Goal: Task Accomplishment & Management: Use online tool/utility

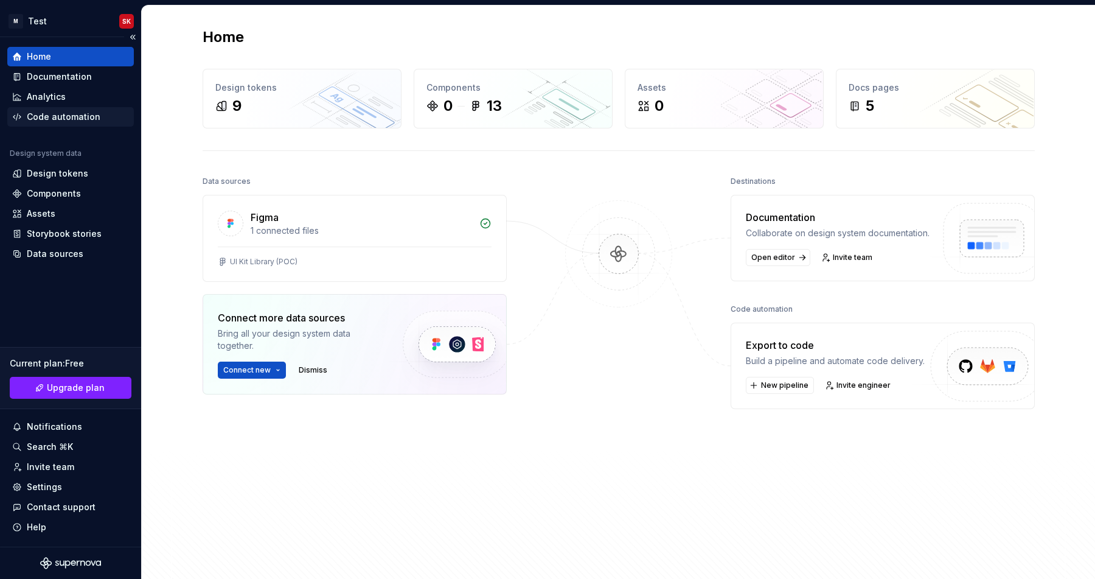
click at [51, 118] on div "Code automation" at bounding box center [64, 117] width 74 height 12
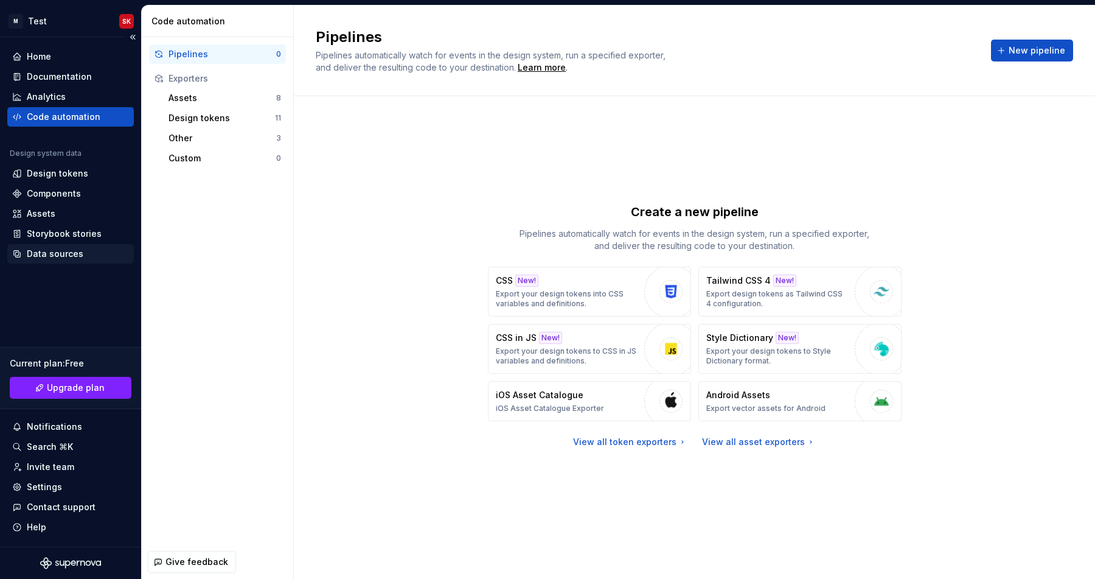
click at [42, 257] on div "Data sources" at bounding box center [55, 254] width 57 height 12
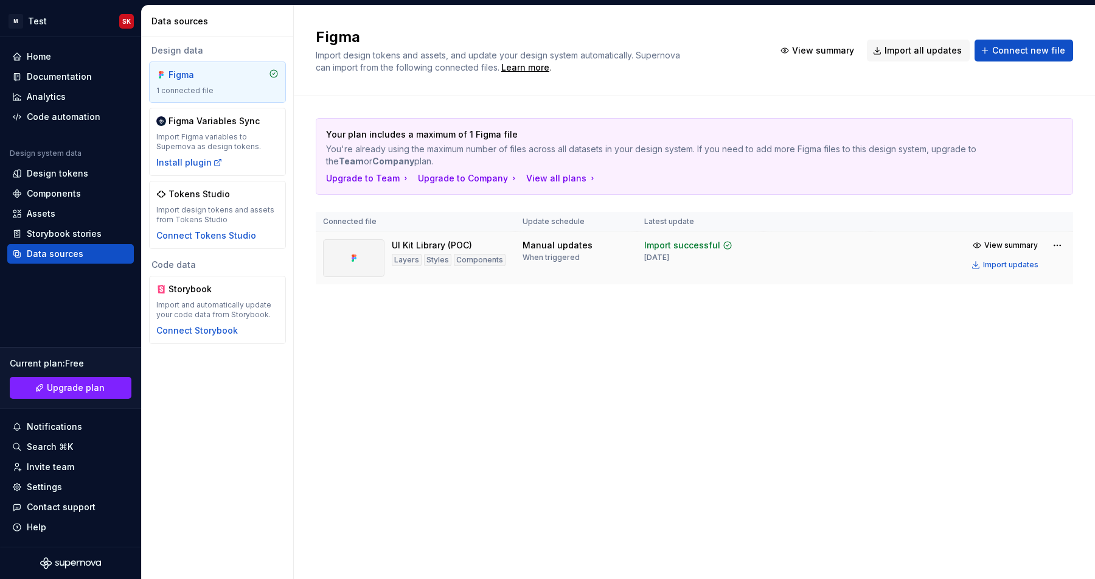
click at [1046, 245] on div "View summary Import updates" at bounding box center [1017, 255] width 98 height 36
click at [1059, 245] on html "M Test SK Home Documentation Analytics Code automation Design system data Desig…" at bounding box center [547, 289] width 1095 height 579
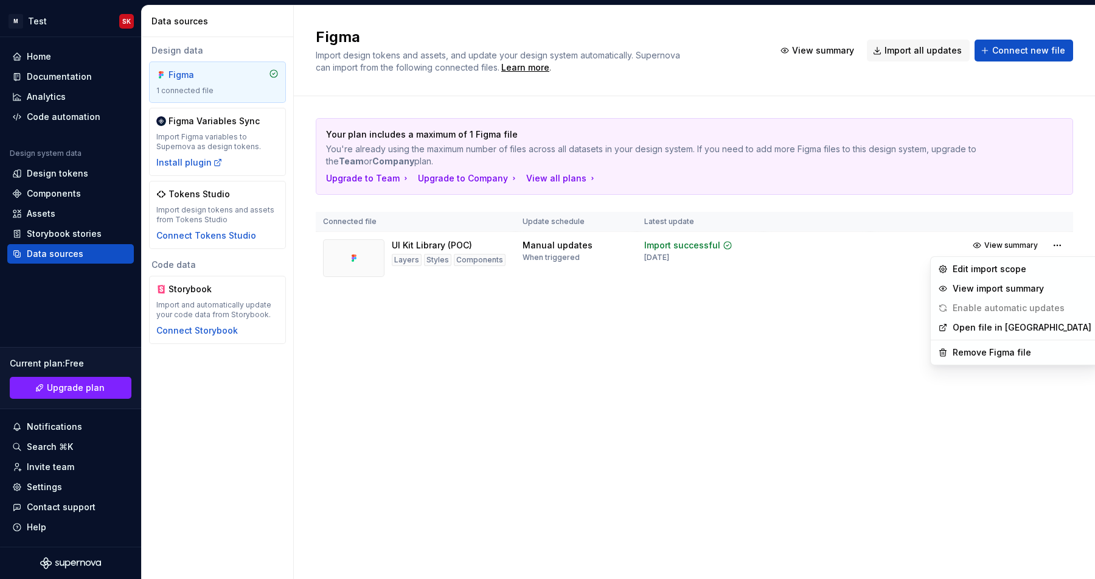
click at [987, 340] on div "Edit import scope View import summary Enable automatic updates Open file in Fig…" at bounding box center [1014, 310] width 169 height 109
click at [987, 349] on div "Remove Figma file" at bounding box center [1022, 352] width 139 height 12
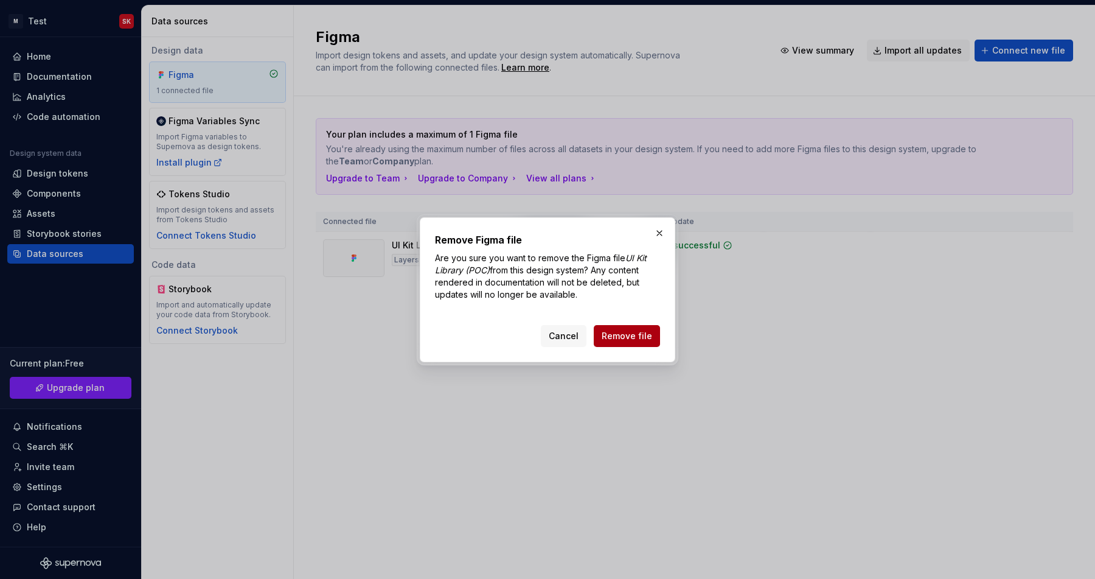
click at [619, 344] on button "Remove file" at bounding box center [627, 336] width 66 height 22
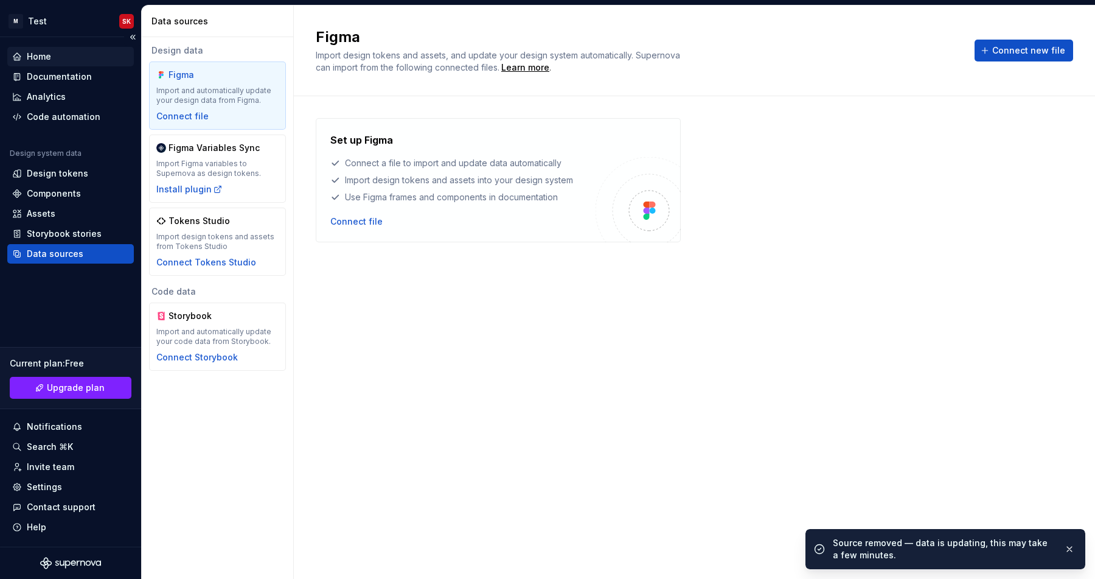
click at [50, 58] on div "Home" at bounding box center [39, 56] width 24 height 12
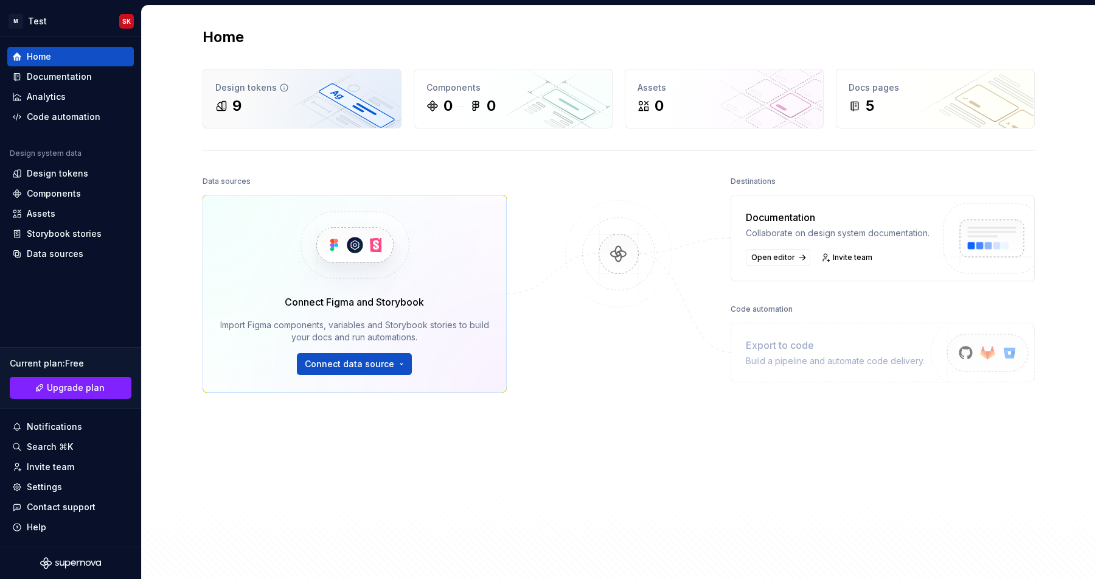
click at [214, 79] on div "Design tokens 9" at bounding box center [302, 98] width 198 height 58
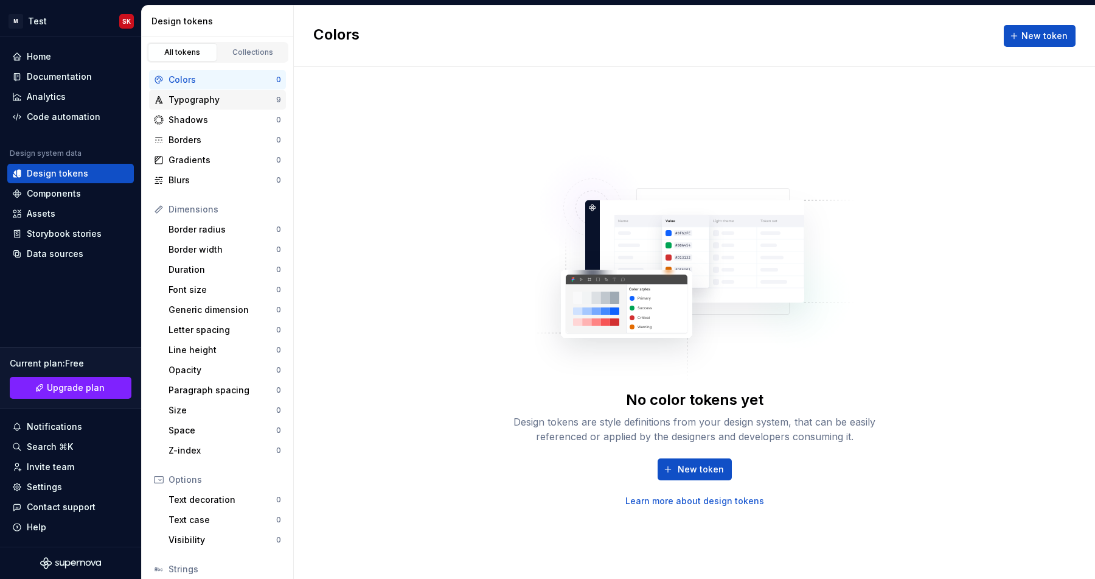
click at [223, 108] on div "Typography 9" at bounding box center [217, 99] width 137 height 19
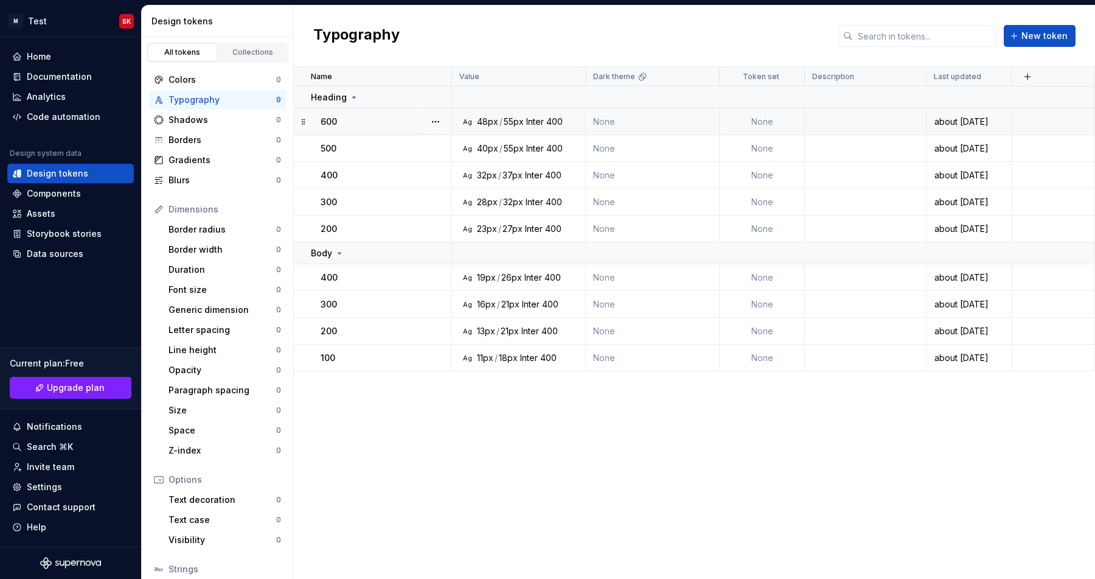
click at [348, 123] on div "600" at bounding box center [386, 122] width 130 height 12
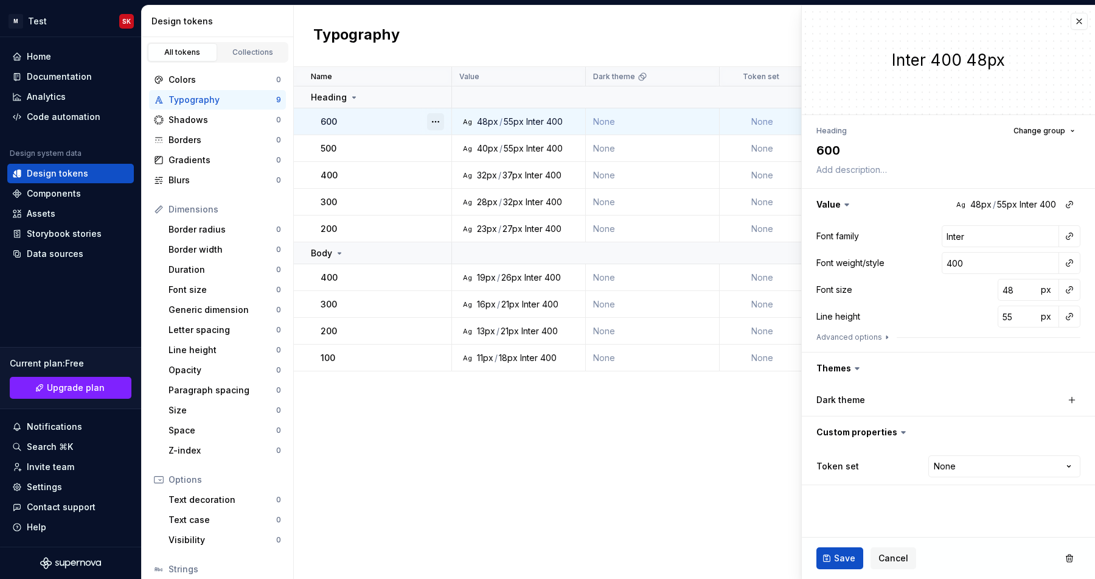
click at [437, 119] on button "button" at bounding box center [435, 121] width 17 height 17
click at [468, 189] on div "Delete token" at bounding box center [489, 190] width 79 height 12
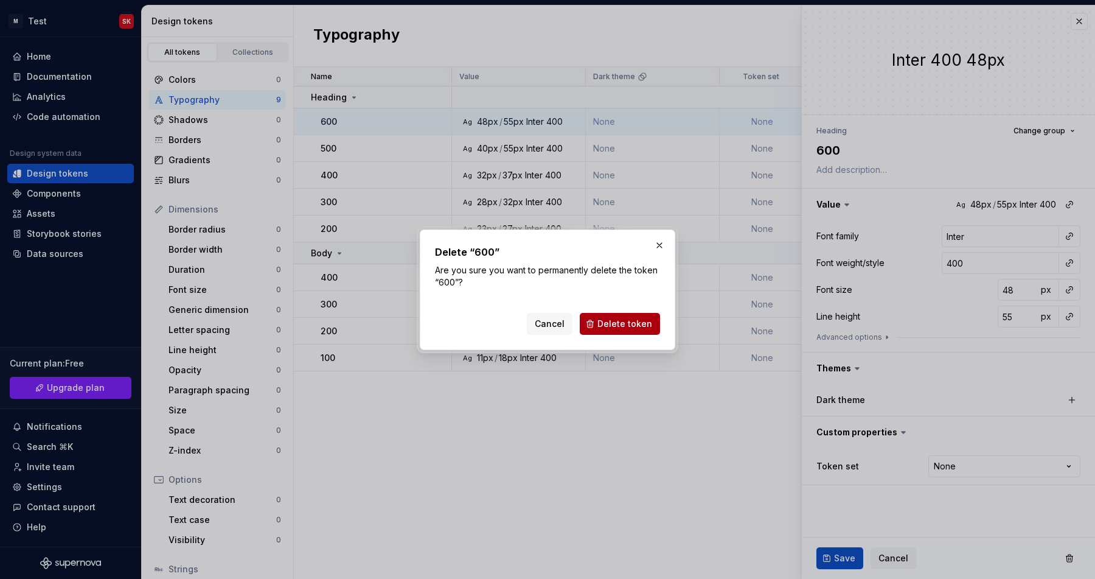
click at [605, 322] on span "Delete token" at bounding box center [624, 324] width 55 height 12
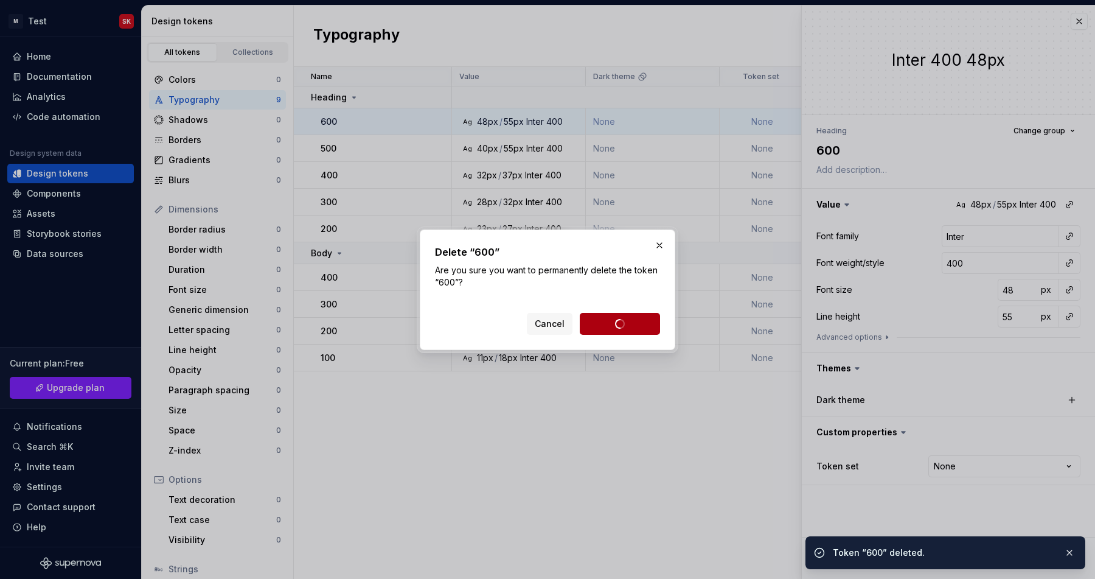
type textarea "*"
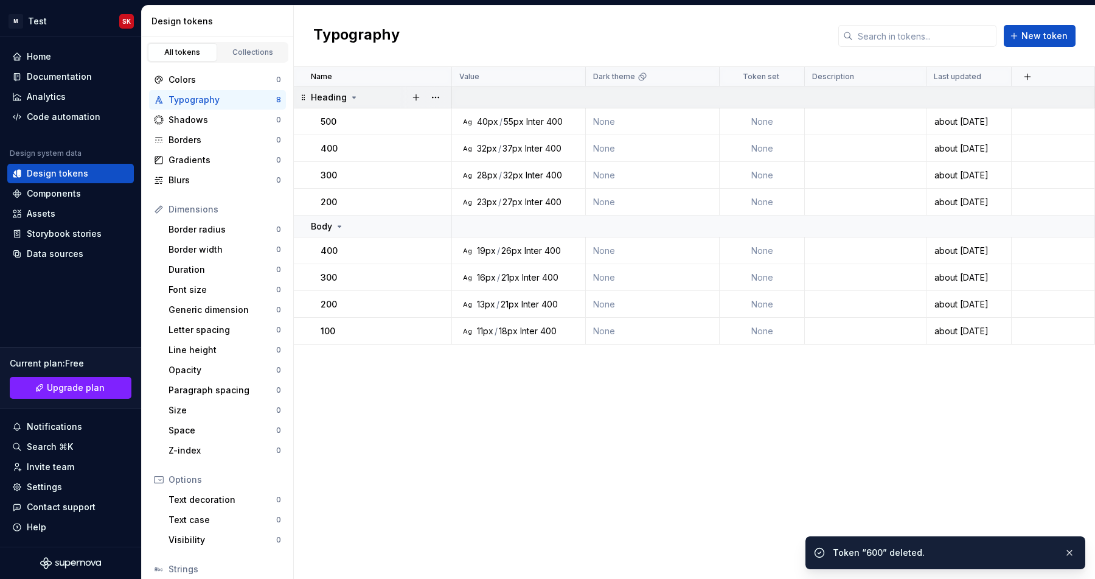
click at [355, 93] on icon at bounding box center [354, 97] width 10 height 10
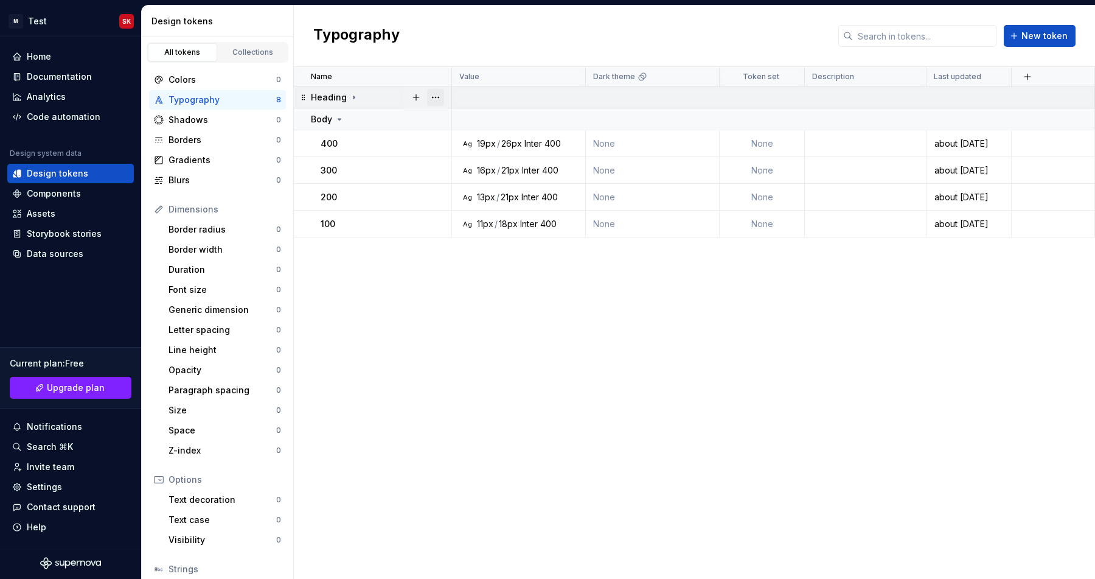
click at [434, 97] on button "button" at bounding box center [435, 97] width 17 height 17
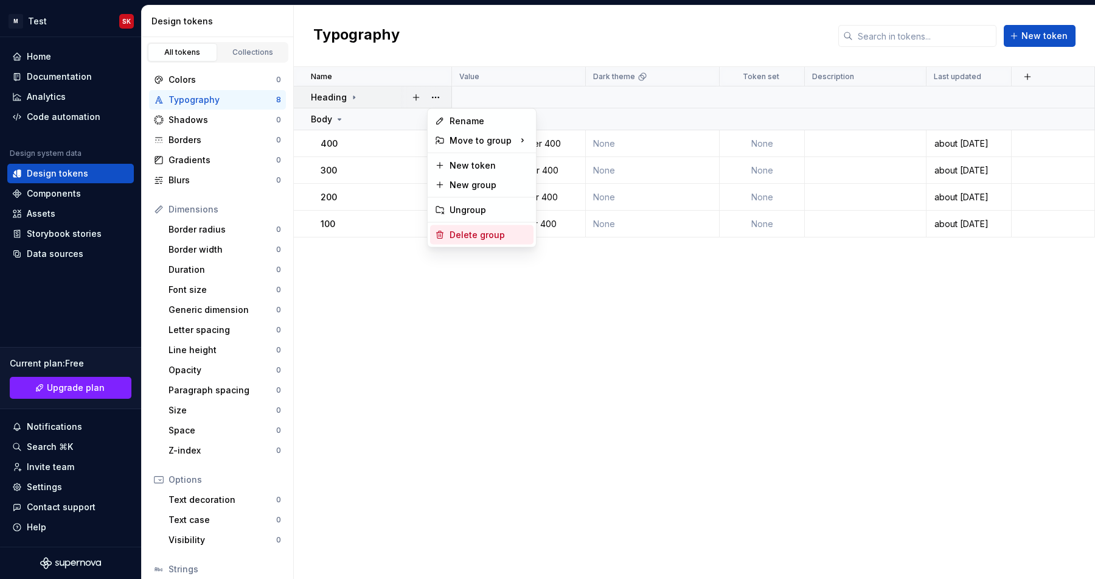
click at [486, 232] on div "Delete group" at bounding box center [489, 235] width 79 height 12
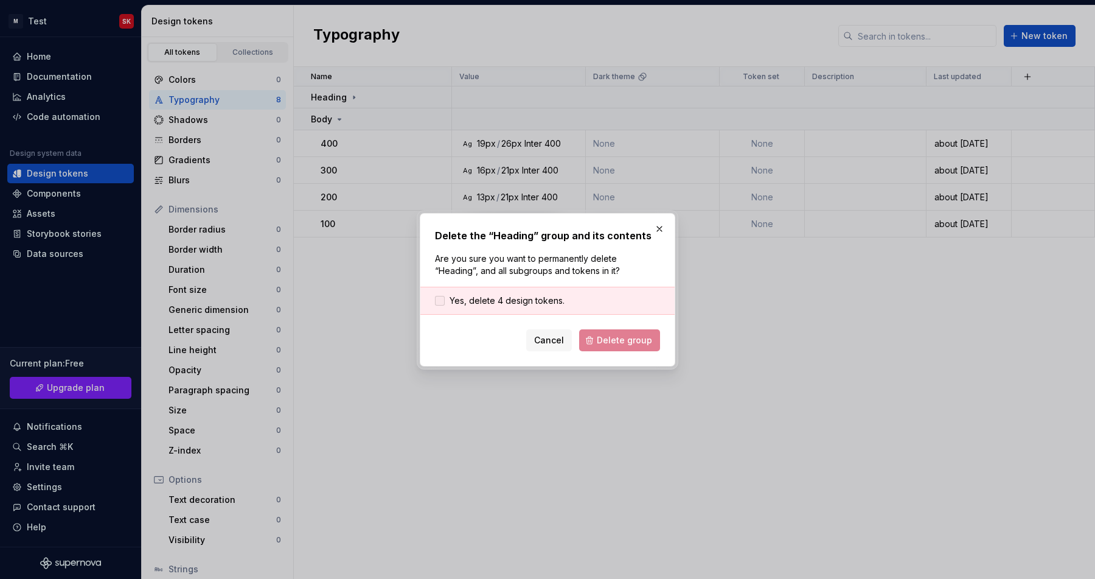
click at [499, 302] on span "Yes, delete 4 design tokens." at bounding box center [507, 300] width 115 height 12
click at [594, 338] on button "Delete group" at bounding box center [619, 340] width 81 height 22
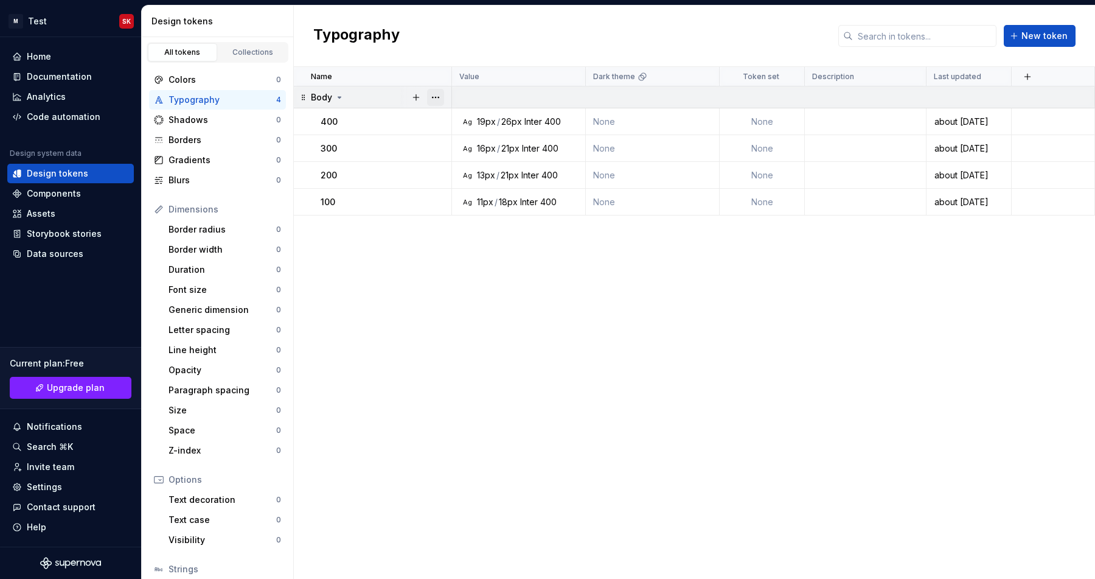
click at [441, 96] on button "button" at bounding box center [435, 97] width 17 height 17
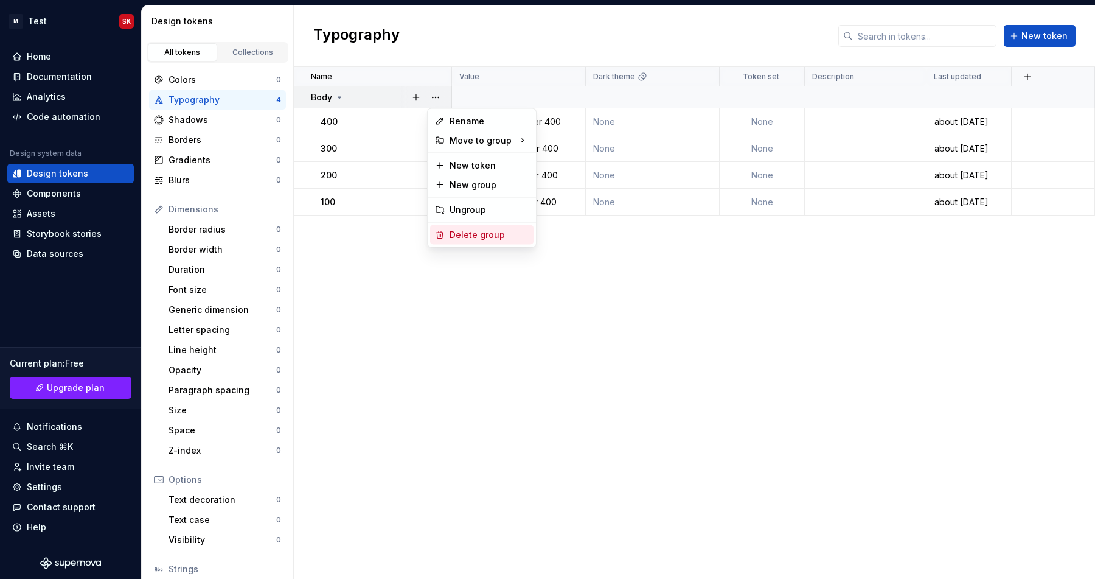
click at [498, 238] on div "Delete group" at bounding box center [489, 235] width 79 height 12
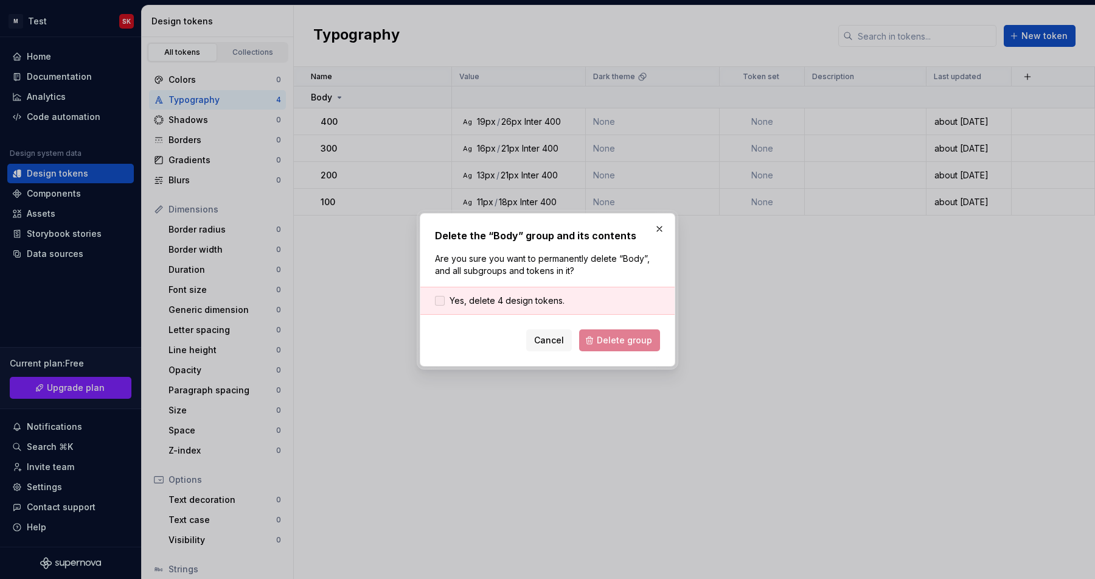
click at [538, 300] on span "Yes, delete 4 design tokens." at bounding box center [507, 300] width 115 height 12
click at [594, 343] on button "Delete group" at bounding box center [619, 340] width 81 height 22
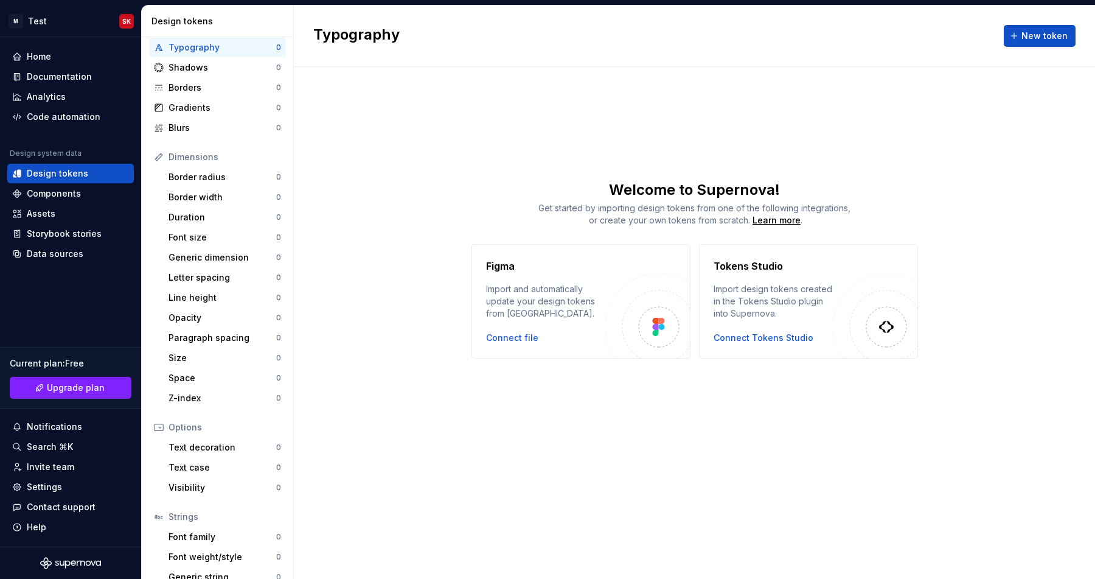
scroll to position [88, 0]
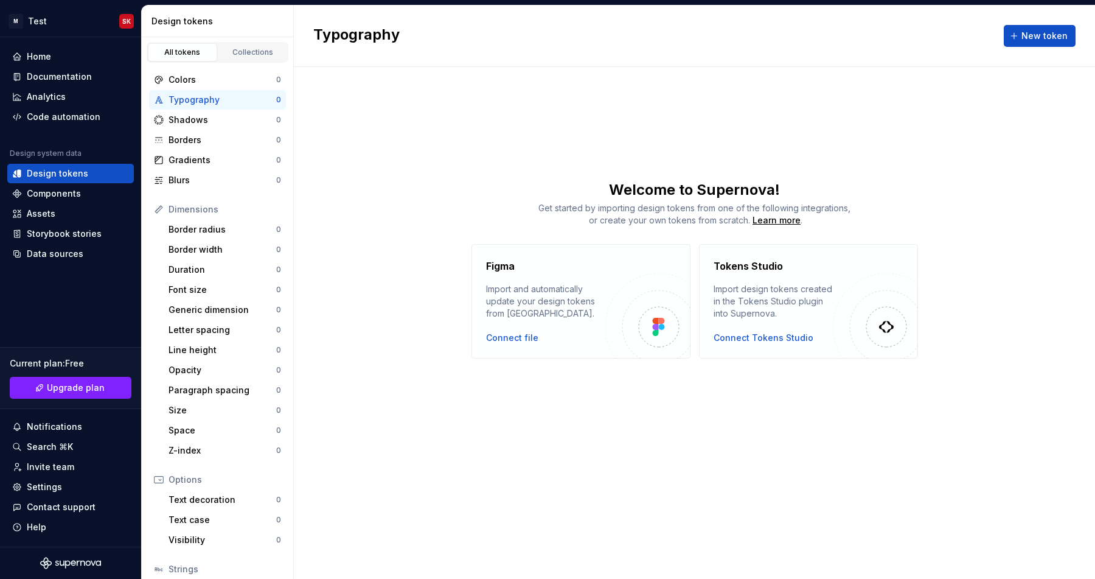
click at [500, 345] on div "Figma Import and automatically update your design tokens from [GEOGRAPHIC_DATA]…" at bounding box center [580, 301] width 219 height 114
click at [502, 335] on div "Connect file" at bounding box center [512, 338] width 52 height 12
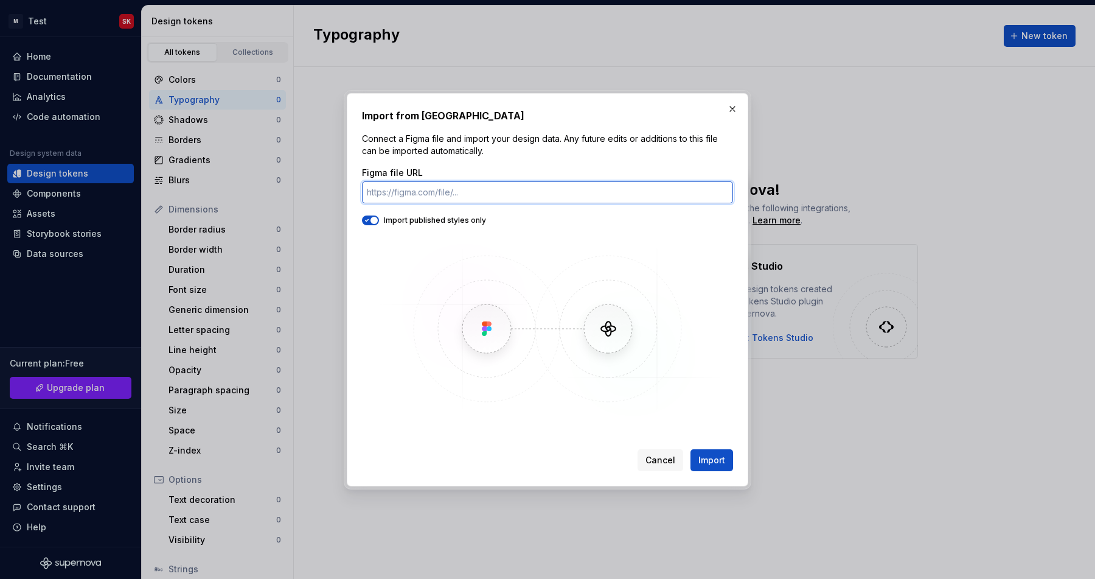
paste input "[URL][DOMAIN_NAME]"
type input "[URL][DOMAIN_NAME]"
click at [706, 454] on span "Import" at bounding box center [711, 460] width 27 height 12
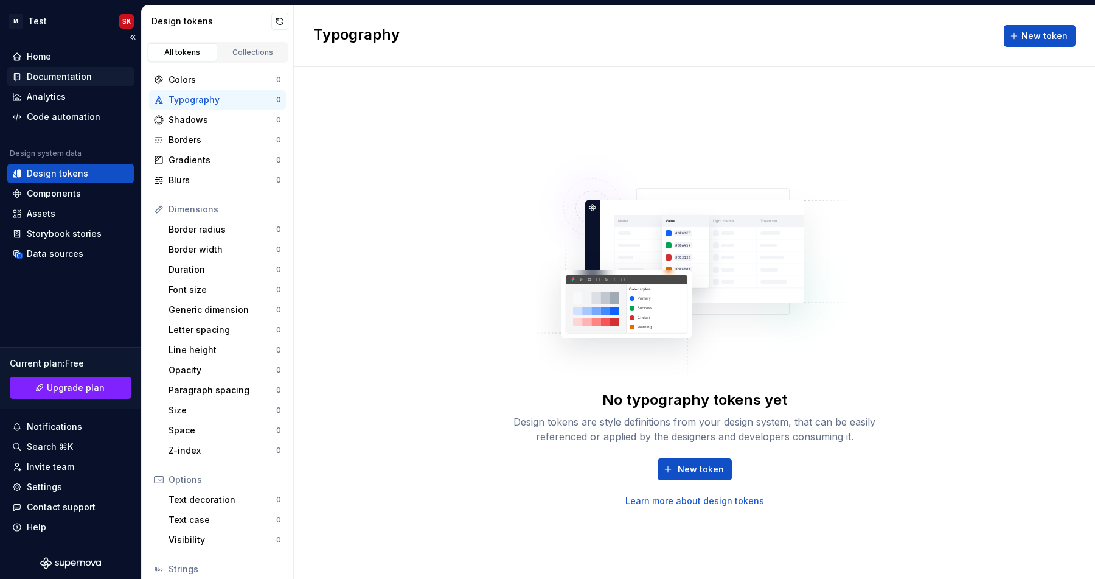
click at [45, 75] on div "Documentation" at bounding box center [59, 77] width 65 height 12
click at [37, 60] on div "Home" at bounding box center [39, 56] width 24 height 12
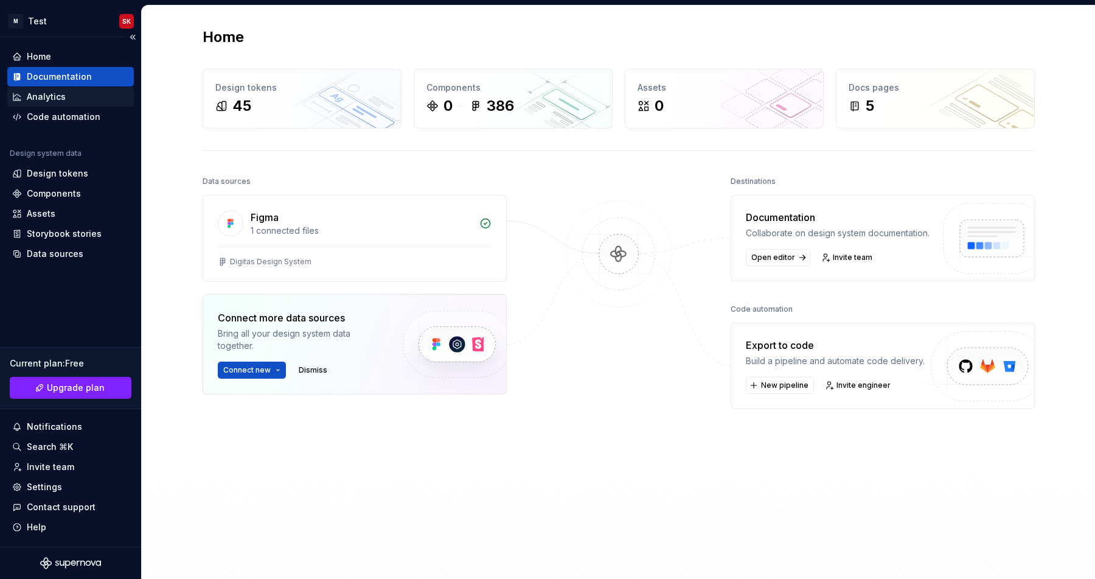
click at [43, 103] on div "Analytics" at bounding box center [70, 96] width 127 height 19
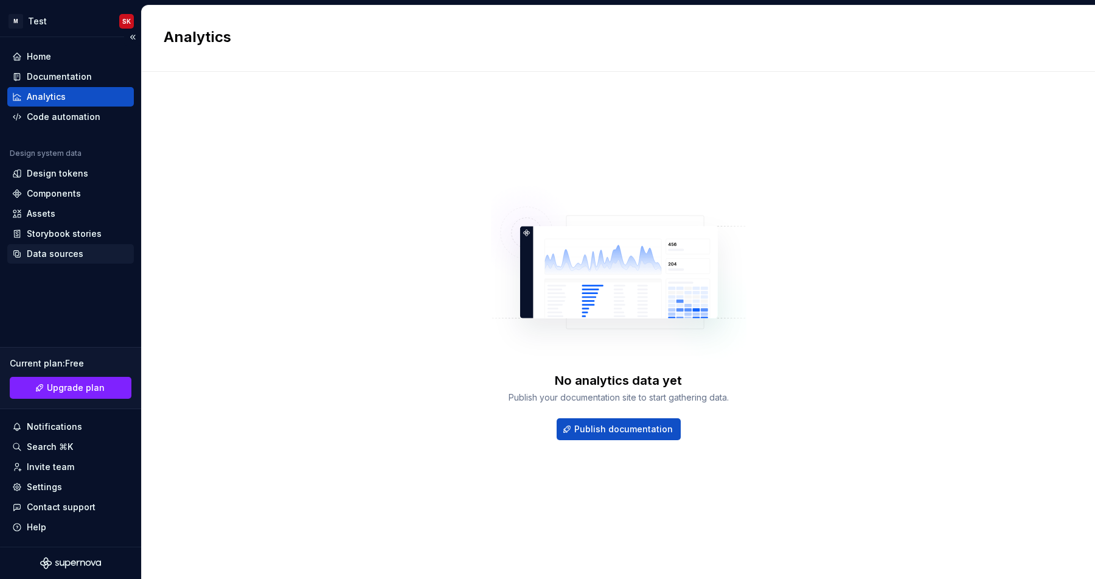
click at [44, 248] on div "Data sources" at bounding box center [55, 254] width 57 height 12
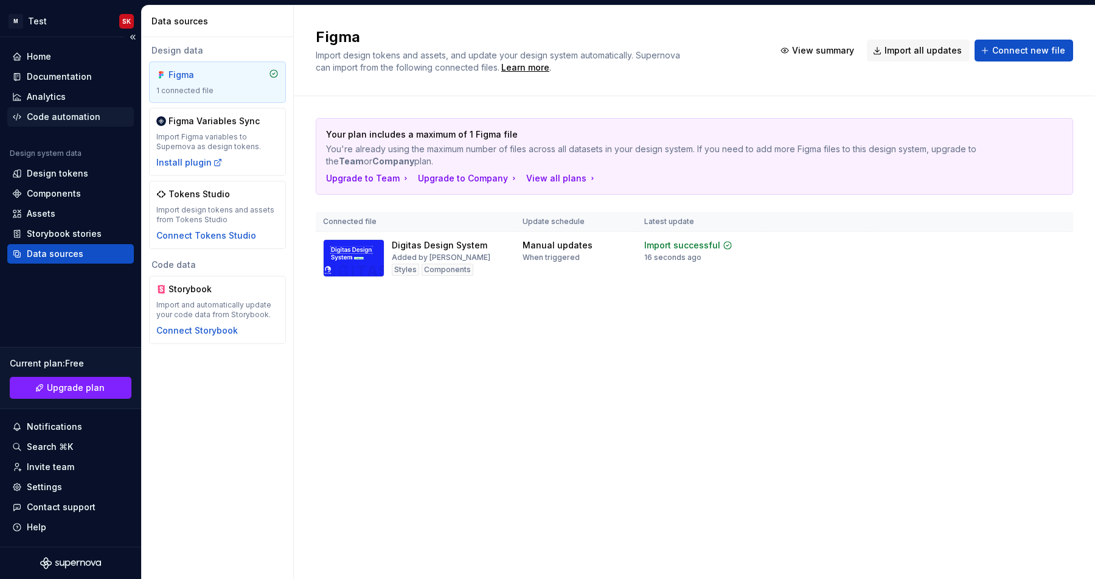
click at [41, 123] on div "Code automation" at bounding box center [70, 116] width 127 height 19
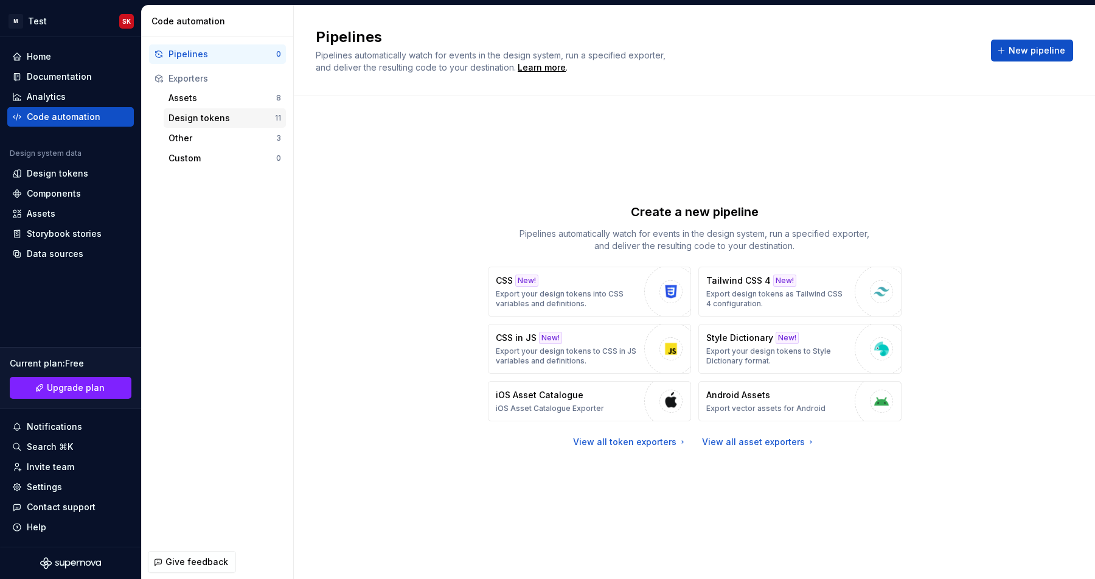
click at [175, 116] on div "Design tokens" at bounding box center [222, 118] width 106 height 12
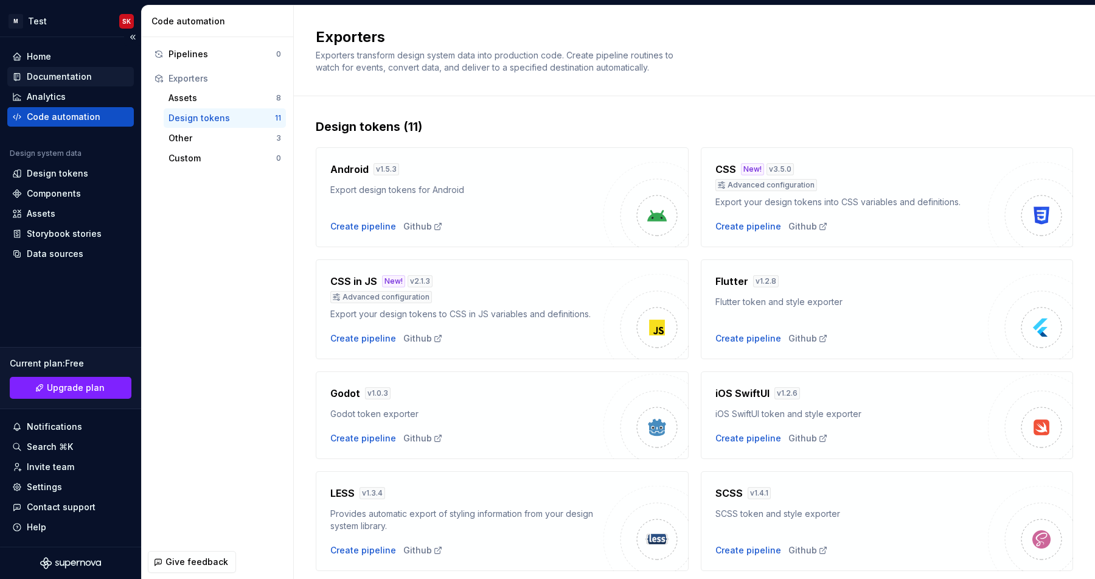
click at [77, 71] on div "Documentation" at bounding box center [59, 77] width 65 height 12
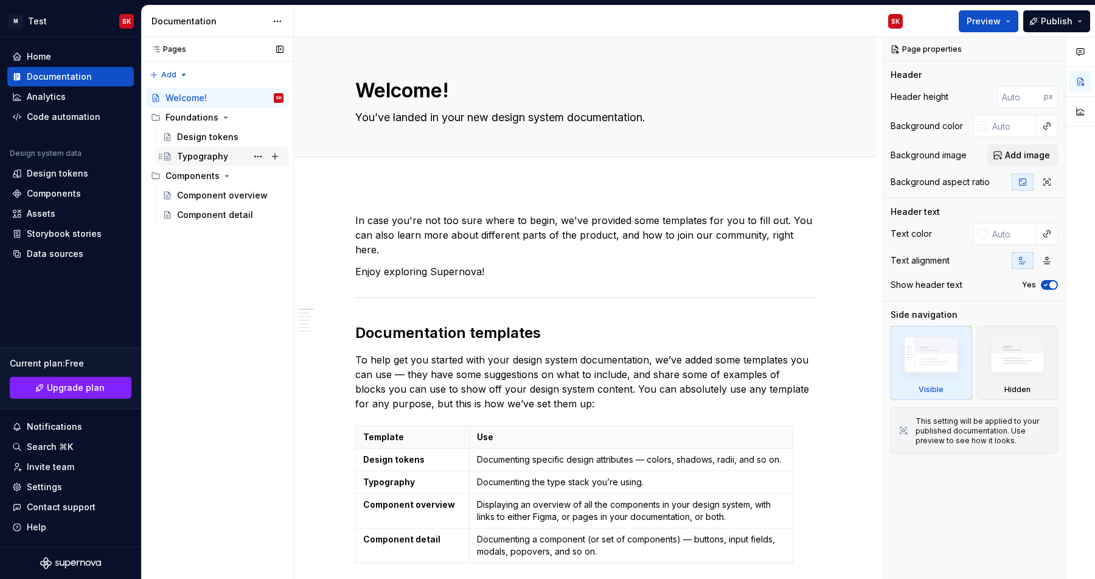
click at [207, 148] on div "Typography" at bounding box center [230, 156] width 106 height 17
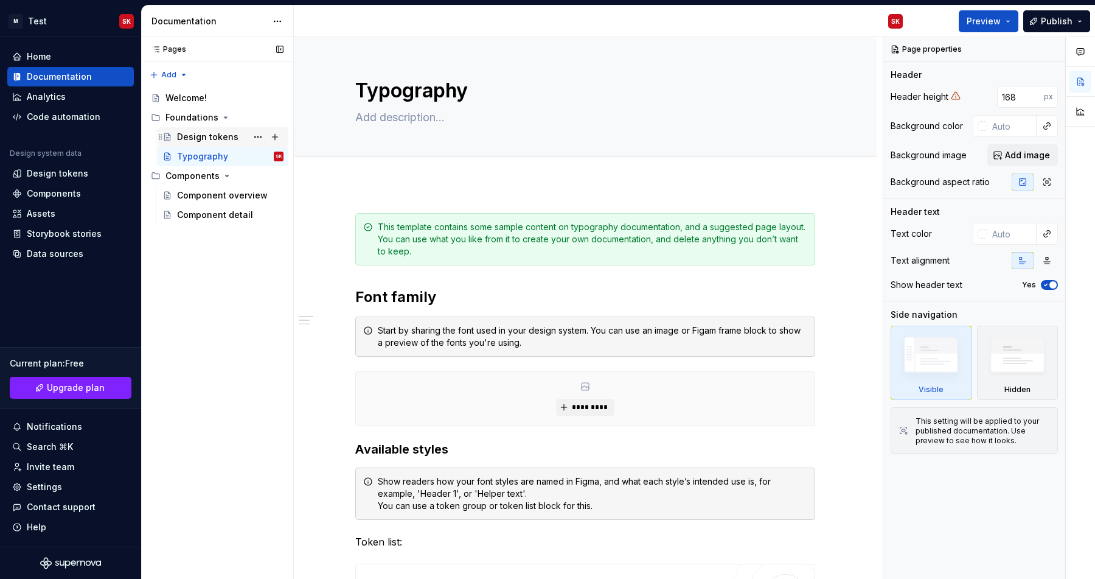
click at [207, 135] on div "Design tokens" at bounding box center [207, 137] width 61 height 12
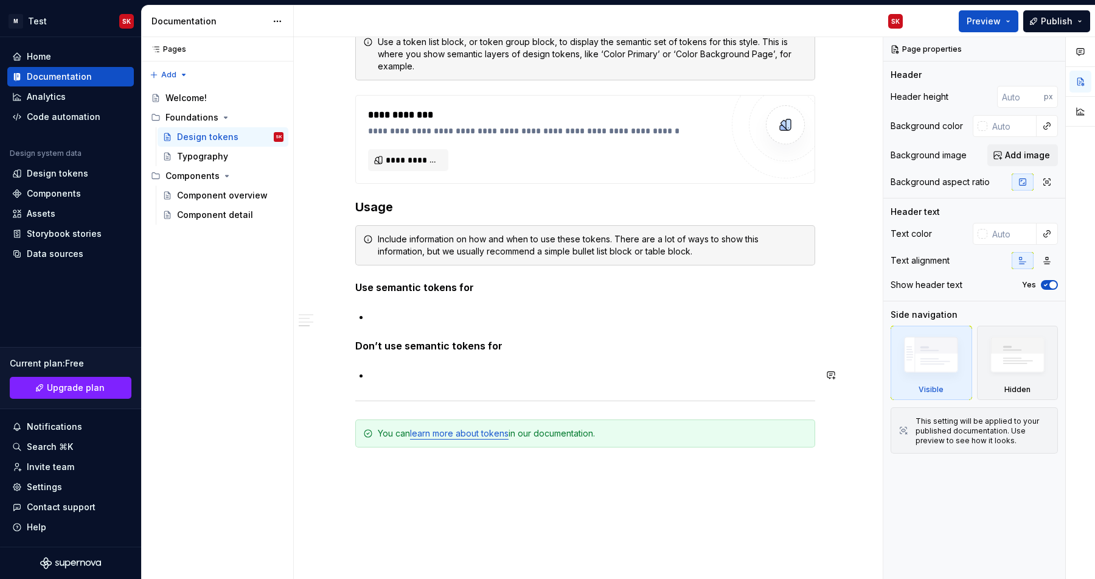
scroll to position [853, 0]
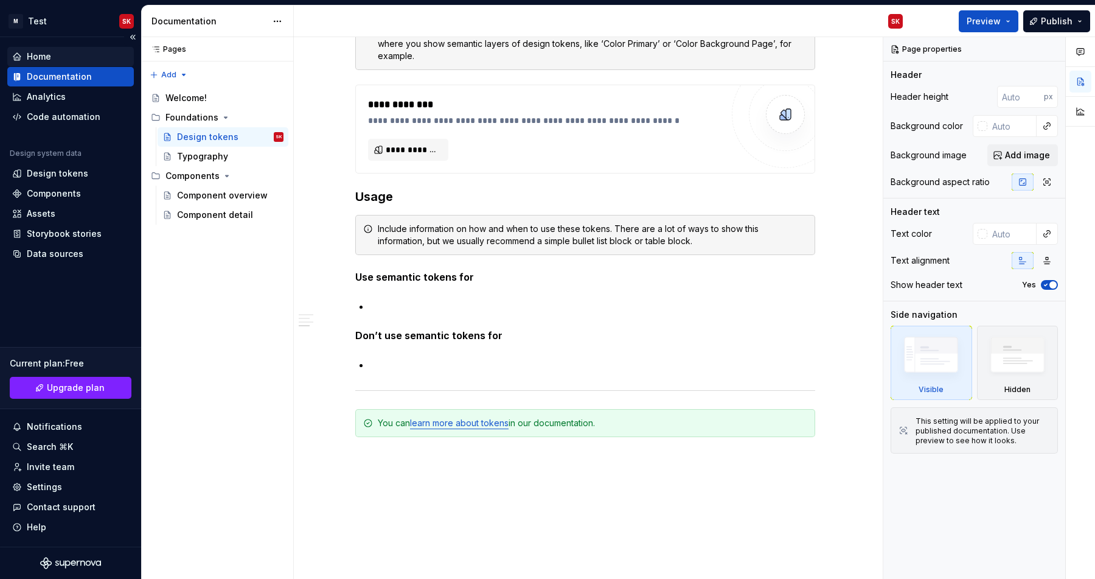
click at [38, 61] on div "Home" at bounding box center [39, 56] width 24 height 12
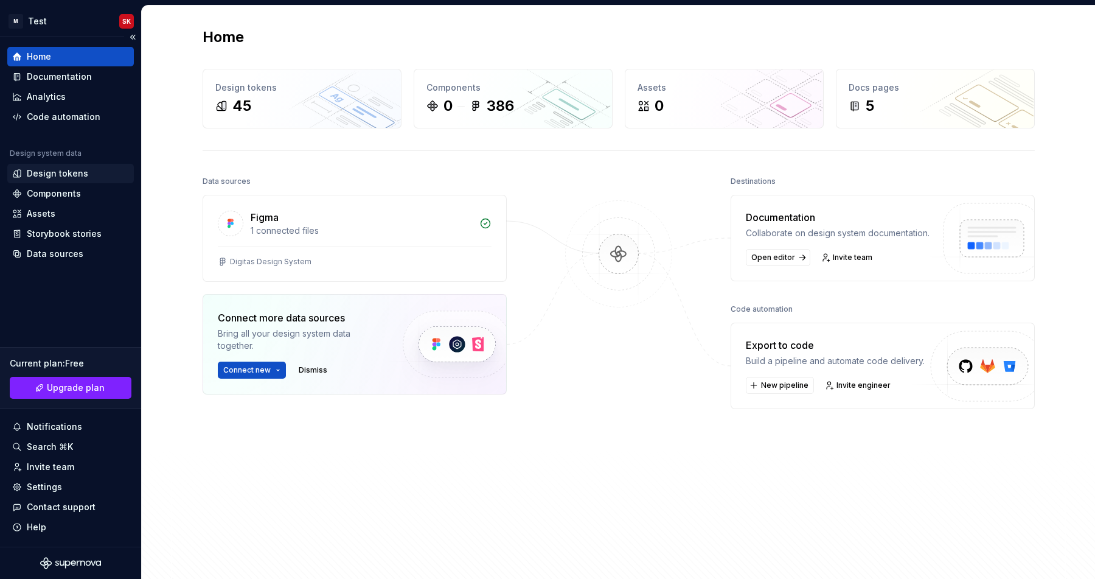
click at [47, 173] on div "Design tokens" at bounding box center [57, 173] width 61 height 12
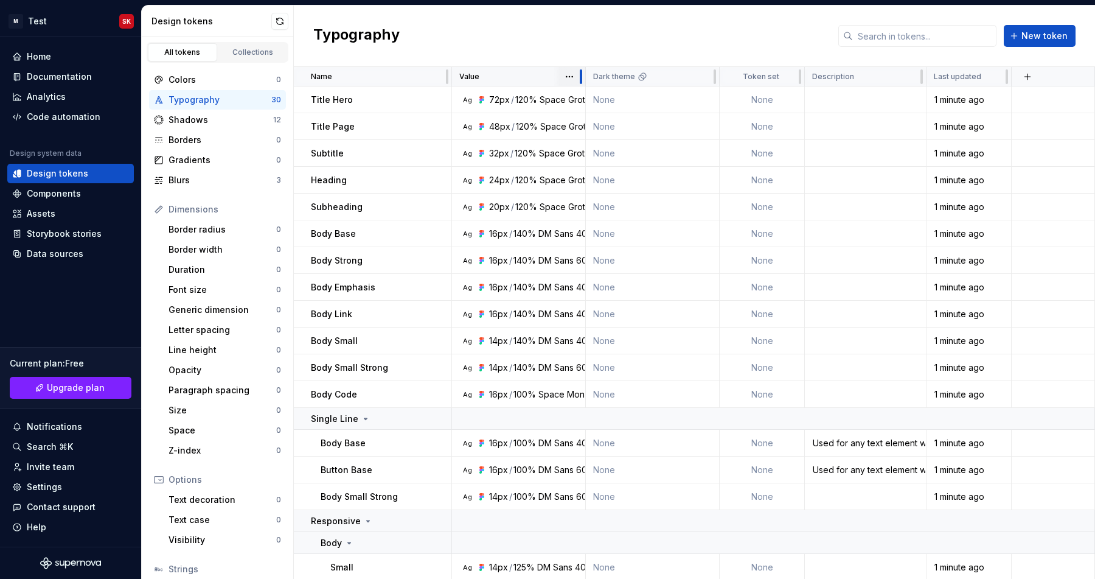
click at [585, 76] on div at bounding box center [581, 76] width 10 height 19
click at [26, 298] on div "Home Documentation Analytics Code automation Design system data Design tokens C…" at bounding box center [70, 291] width 141 height 509
click at [75, 114] on div "Code automation" at bounding box center [64, 117] width 74 height 12
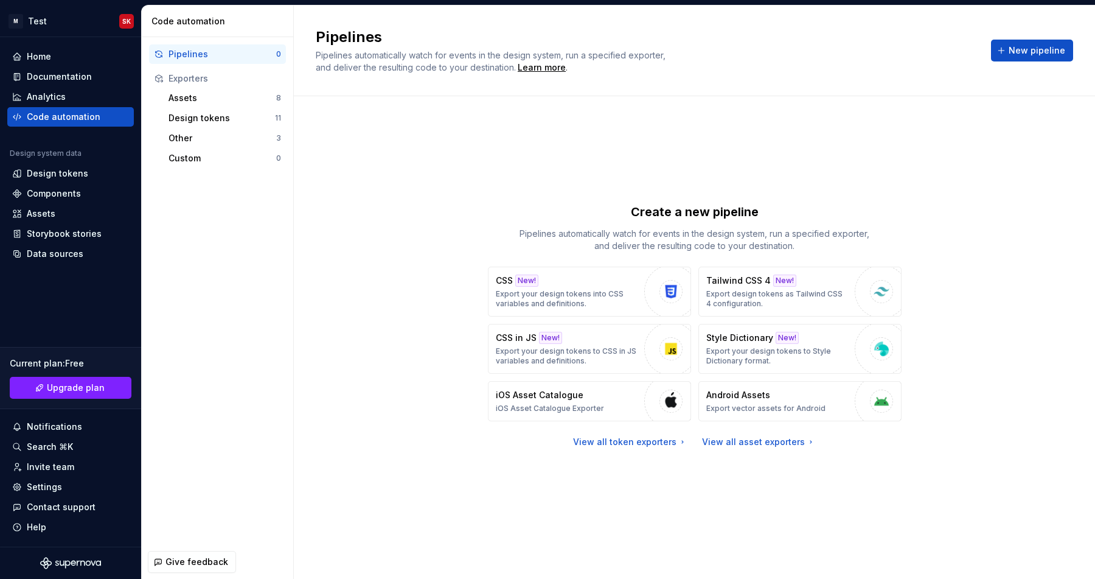
click at [305, 288] on div "Create a new pipeline Pipelines automatically watch for events in the design sy…" at bounding box center [694, 337] width 801 height 482
click at [550, 283] on div "CSS New! Export your design tokens into CSS variables and definitions." at bounding box center [567, 291] width 142 height 34
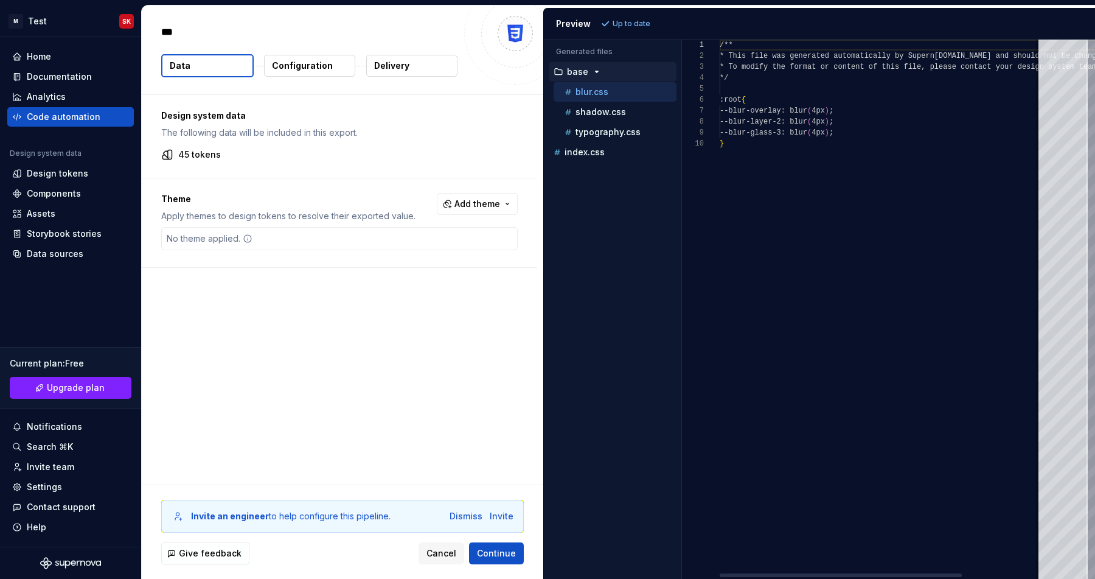
type textarea "*"
click at [287, 245] on div "No theme applied." at bounding box center [339, 238] width 356 height 23
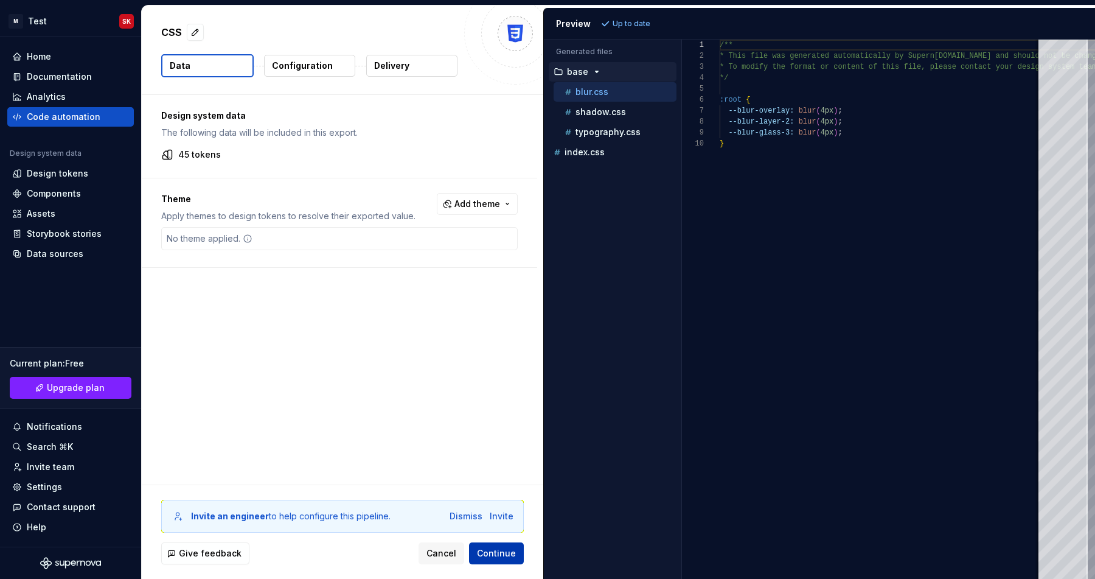
click at [490, 558] on span "Continue" at bounding box center [496, 553] width 39 height 12
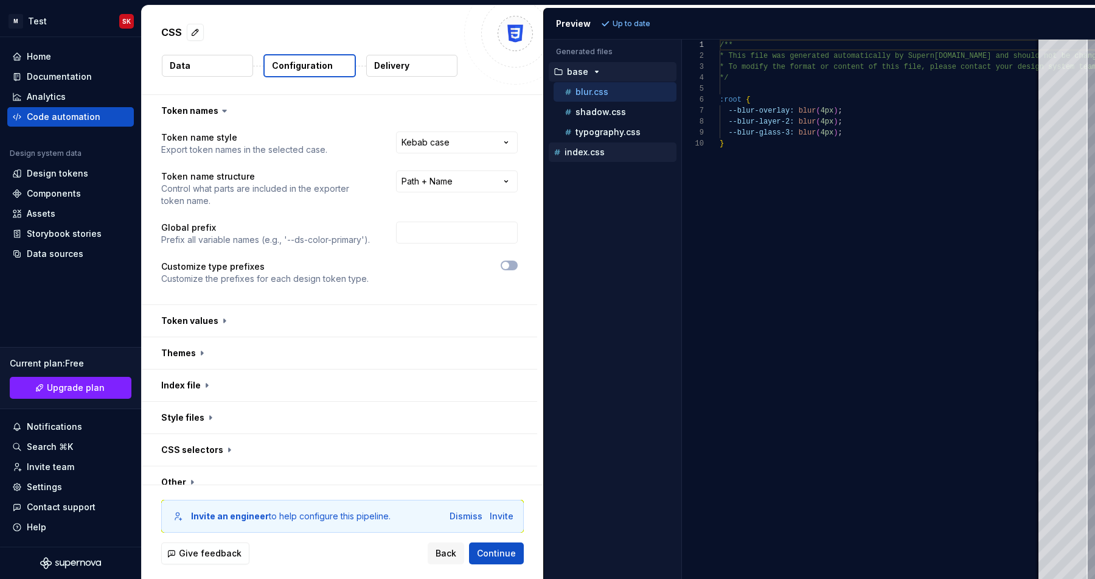
click at [578, 151] on p "index.css" at bounding box center [585, 152] width 40 height 10
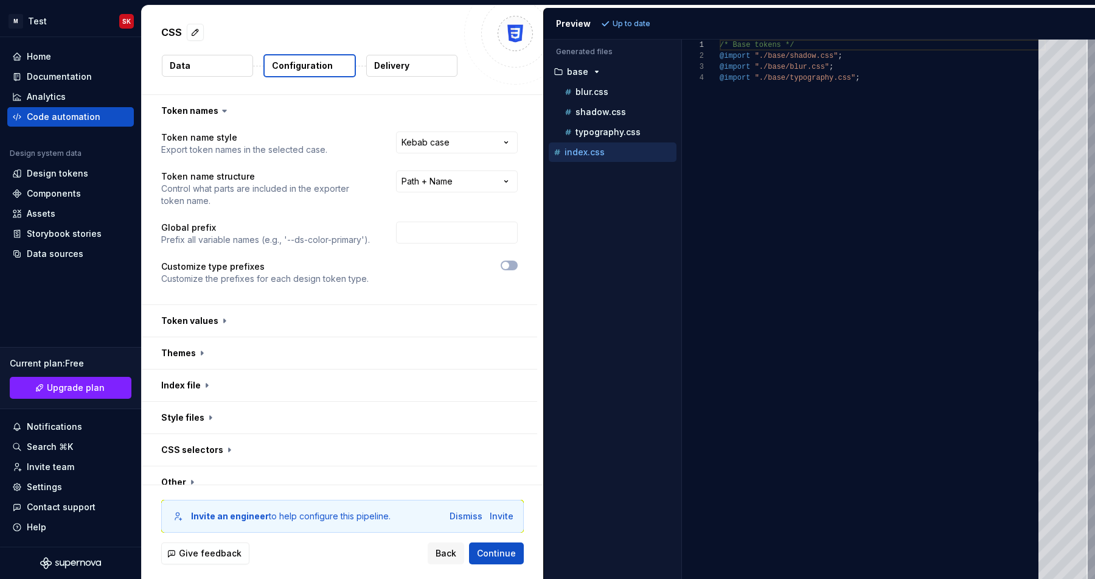
scroll to position [33, 0]
click at [600, 127] on p "typography.css" at bounding box center [607, 132] width 65 height 10
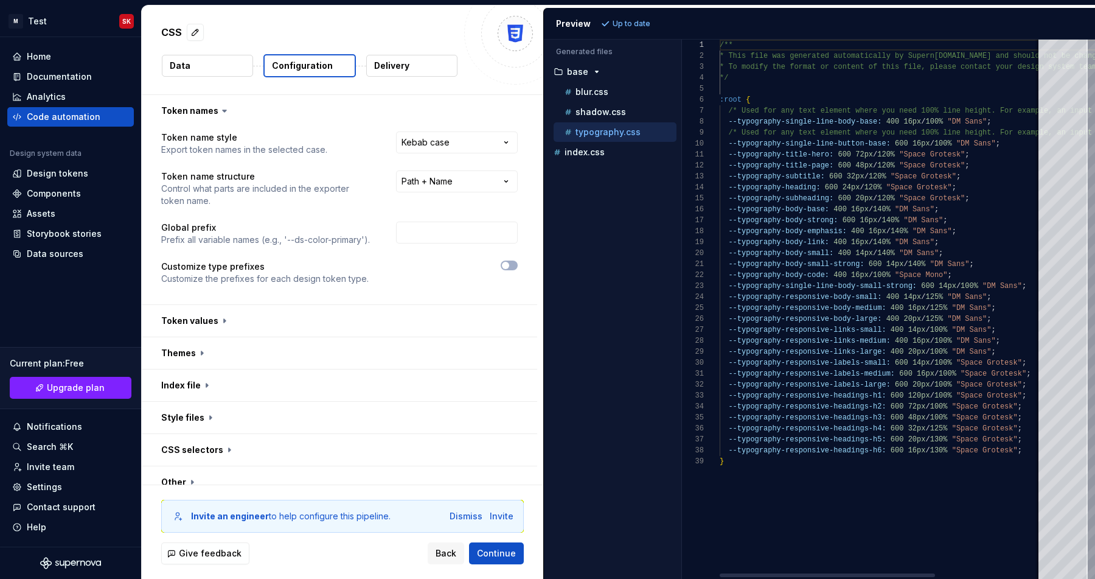
scroll to position [99, 0]
click at [602, 114] on p "shadow.css" at bounding box center [600, 112] width 50 height 10
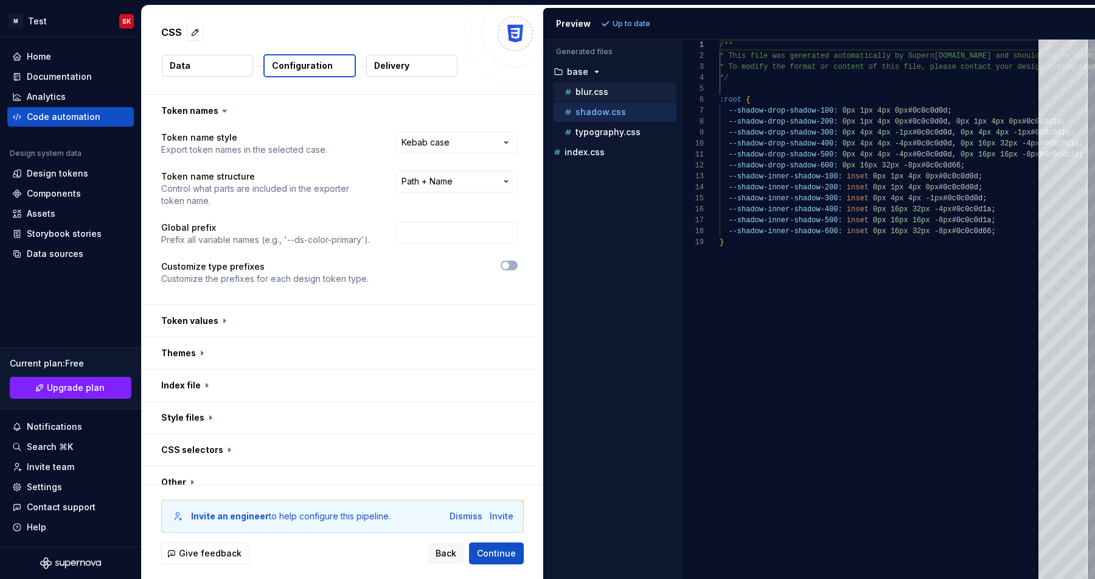
click at [597, 100] on div "blur.css" at bounding box center [615, 91] width 123 height 19
click at [589, 72] on div "button" at bounding box center [596, 72] width 15 height 10
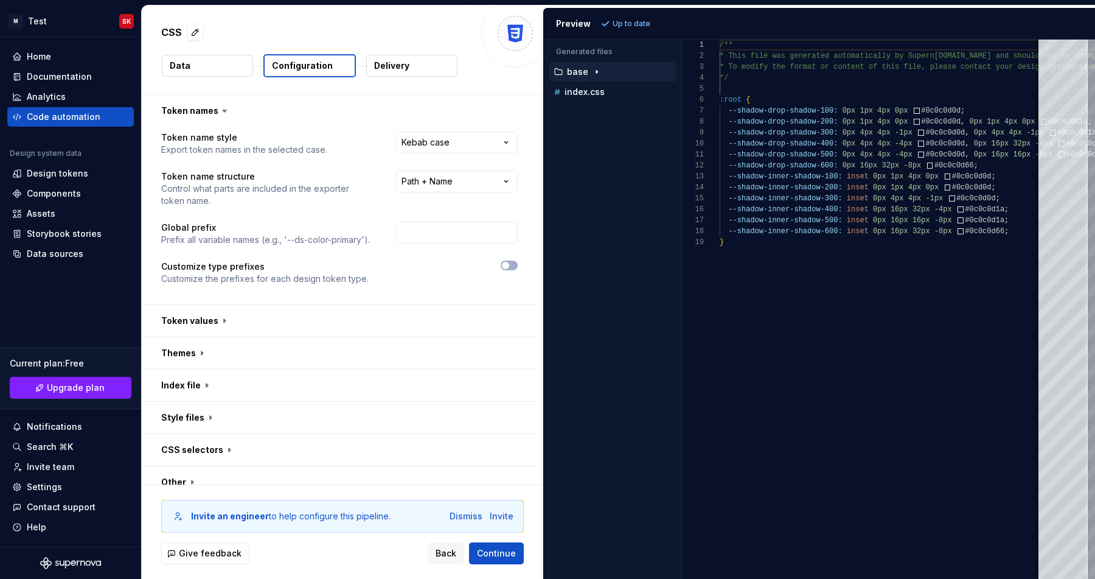
click at [589, 72] on div "button" at bounding box center [596, 72] width 15 height 10
click at [581, 150] on p "index.css" at bounding box center [585, 152] width 40 height 10
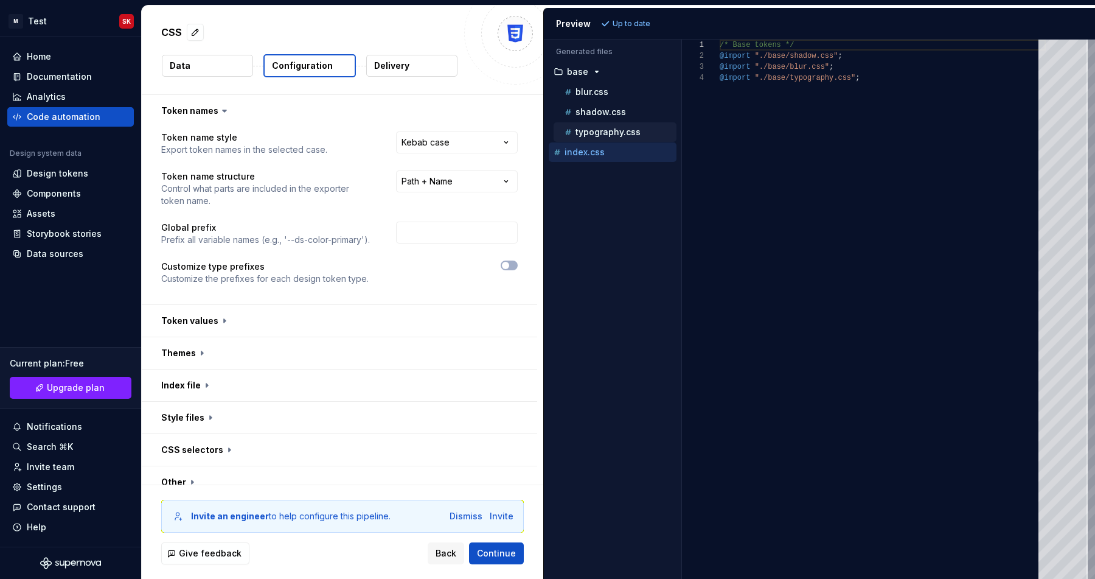
click at [591, 134] on p "typography.css" at bounding box center [607, 132] width 65 height 10
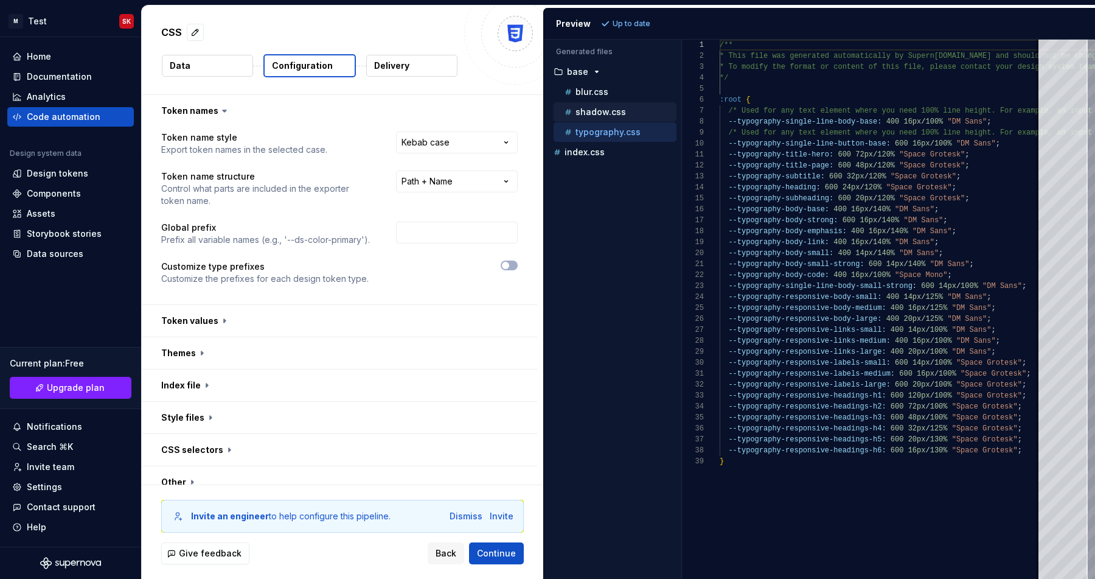
click at [593, 116] on p "shadow.css" at bounding box center [600, 112] width 50 height 10
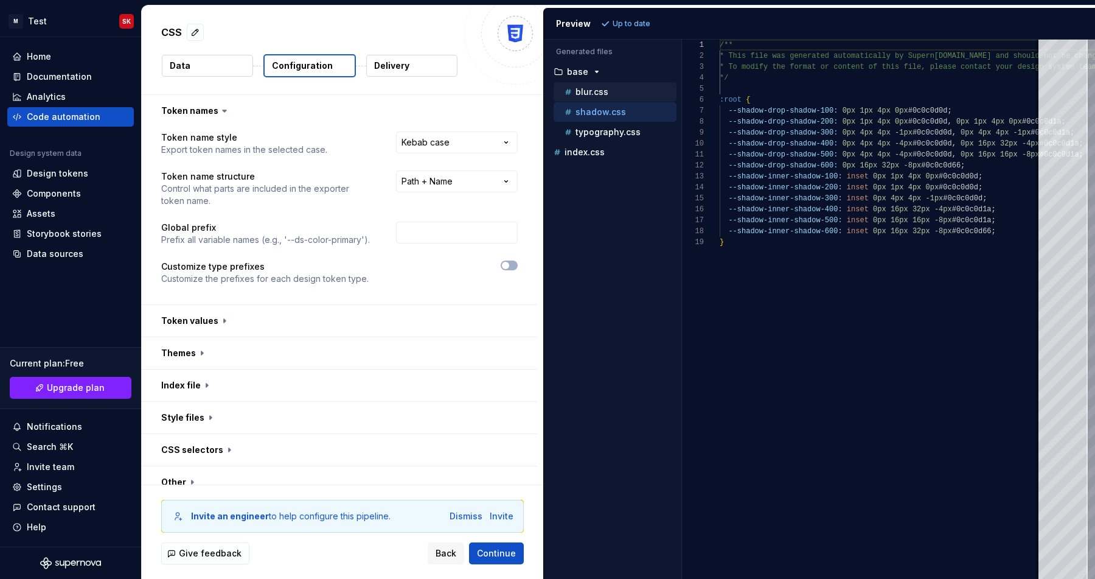
click at [586, 96] on p "blur.css" at bounding box center [591, 92] width 33 height 10
type textarea "**********"
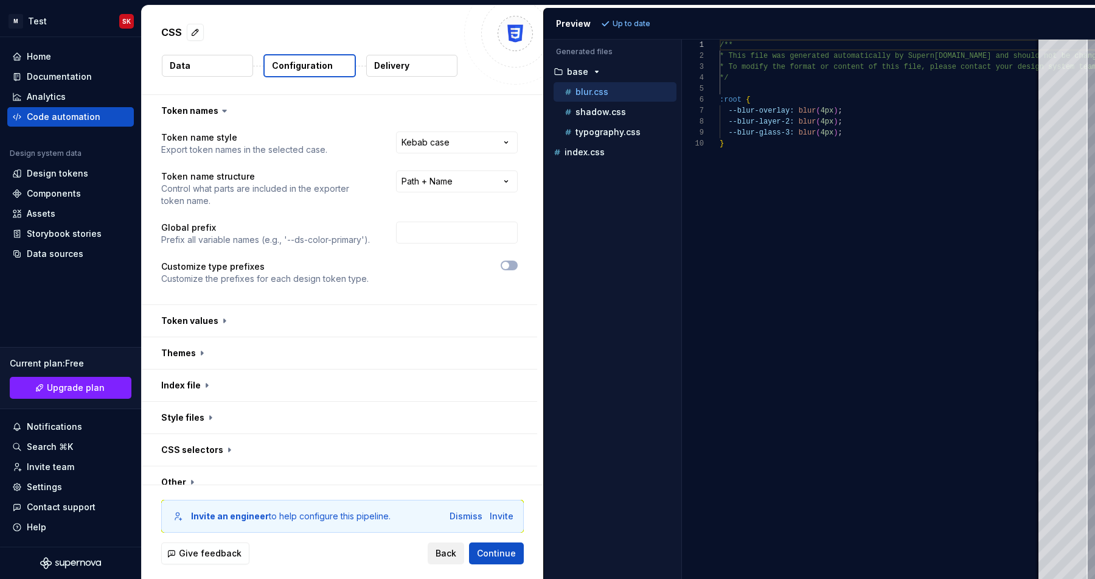
click at [450, 544] on button "Back" at bounding box center [446, 553] width 36 height 22
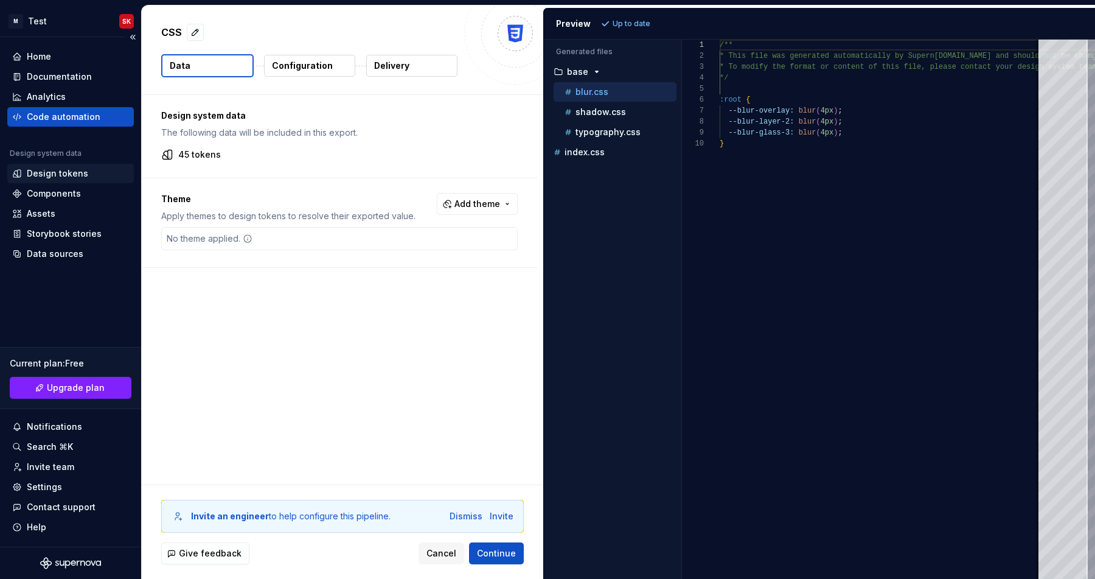
click at [60, 174] on div "Design tokens" at bounding box center [57, 173] width 61 height 12
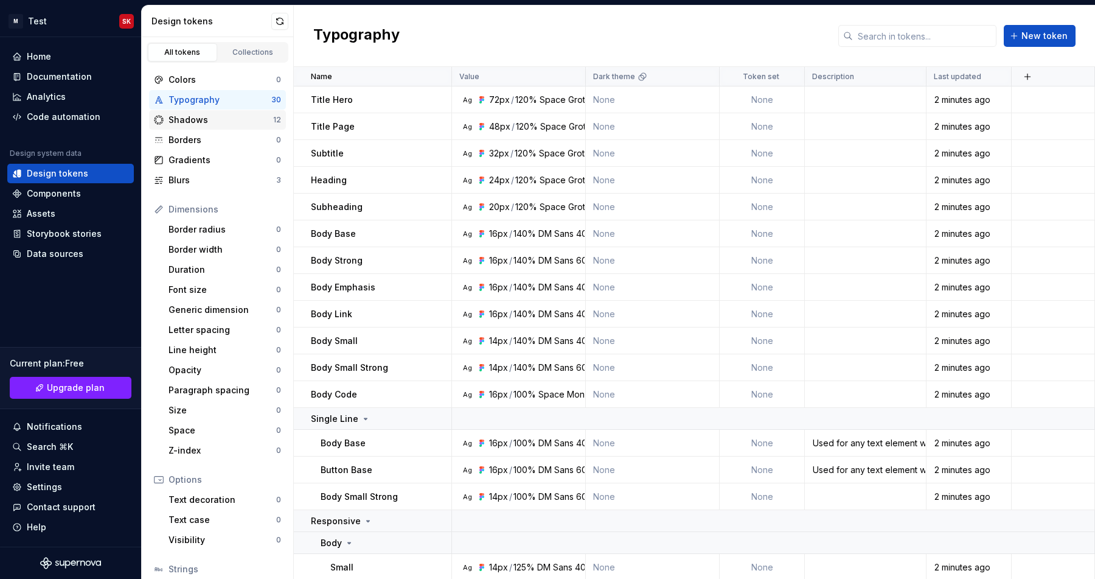
click at [192, 118] on div "Shadows" at bounding box center [221, 120] width 105 height 12
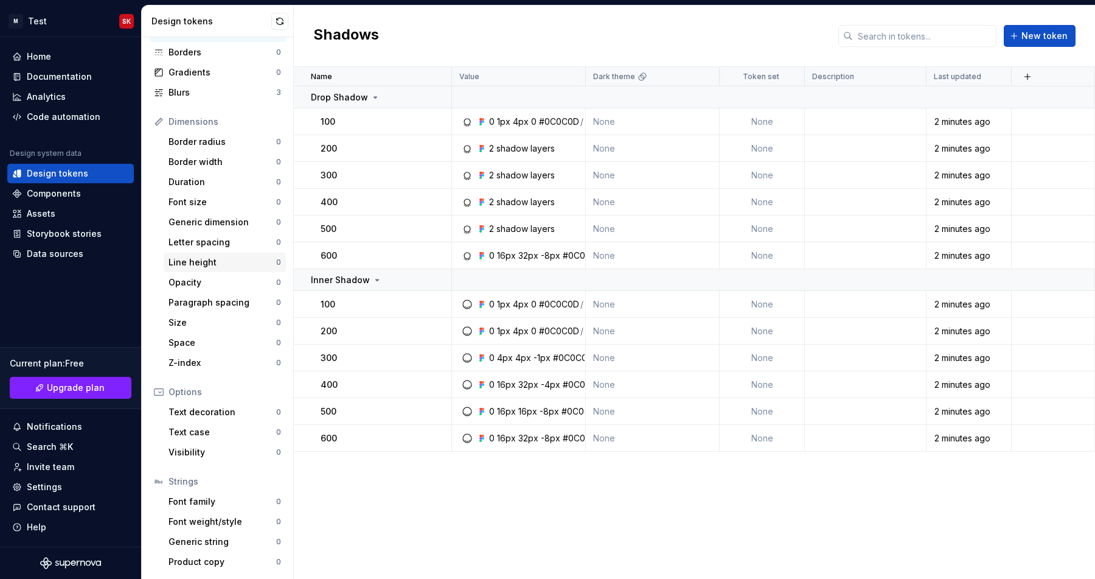
scroll to position [83, 0]
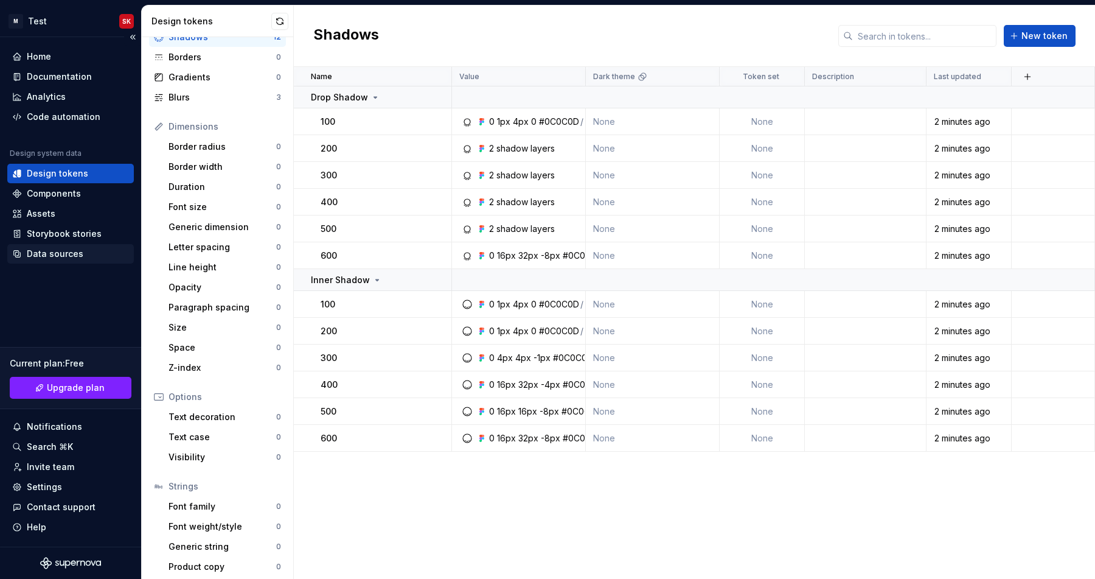
click at [55, 257] on div "Data sources" at bounding box center [55, 254] width 57 height 12
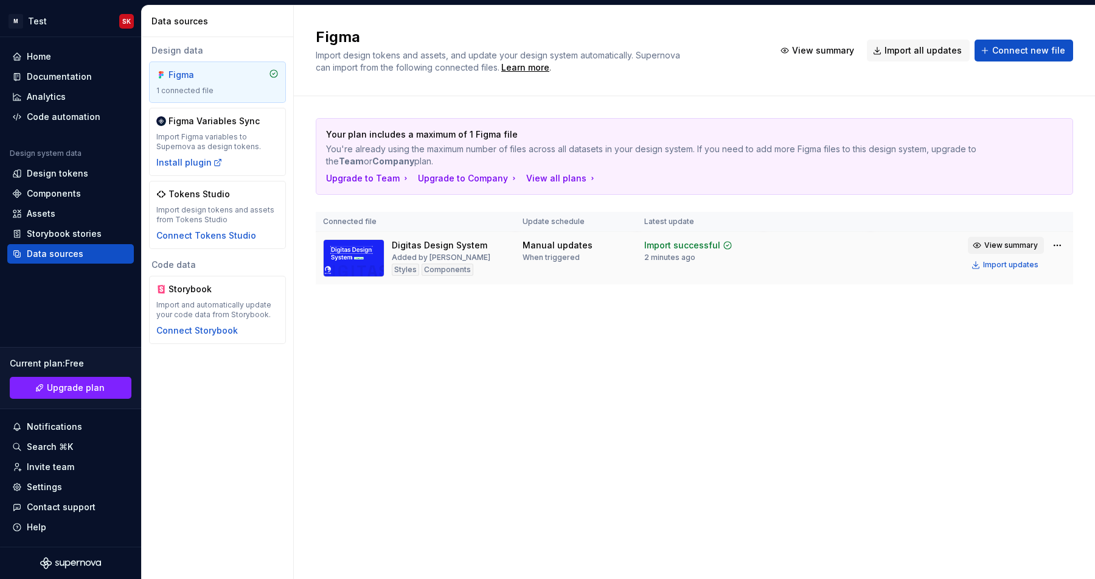
click at [1010, 246] on span "View summary" at bounding box center [1011, 245] width 54 height 10
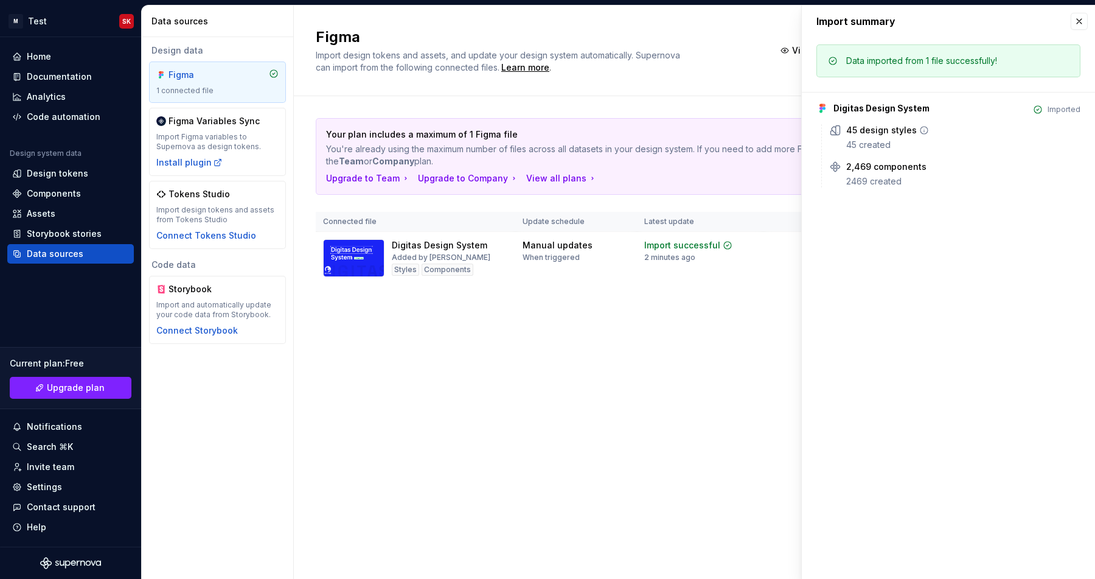
click at [911, 150] on div "45 created" at bounding box center [963, 145] width 234 height 12
click at [864, 131] on div "45 design styles" at bounding box center [881, 130] width 71 height 12
click at [919, 133] on icon at bounding box center [924, 130] width 10 height 10
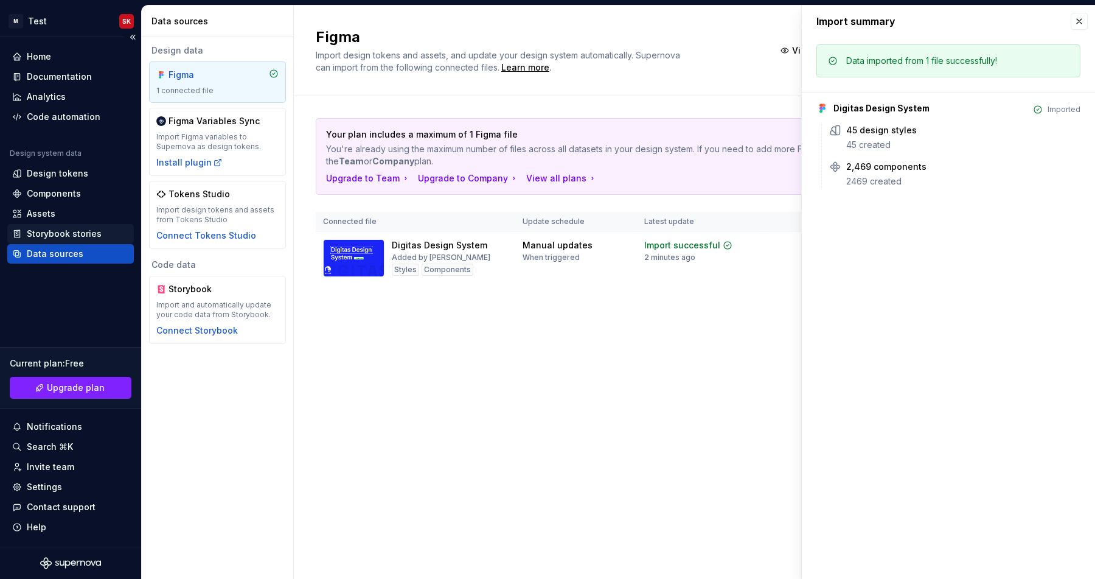
click at [89, 242] on div "Storybook stories" at bounding box center [70, 233] width 127 height 19
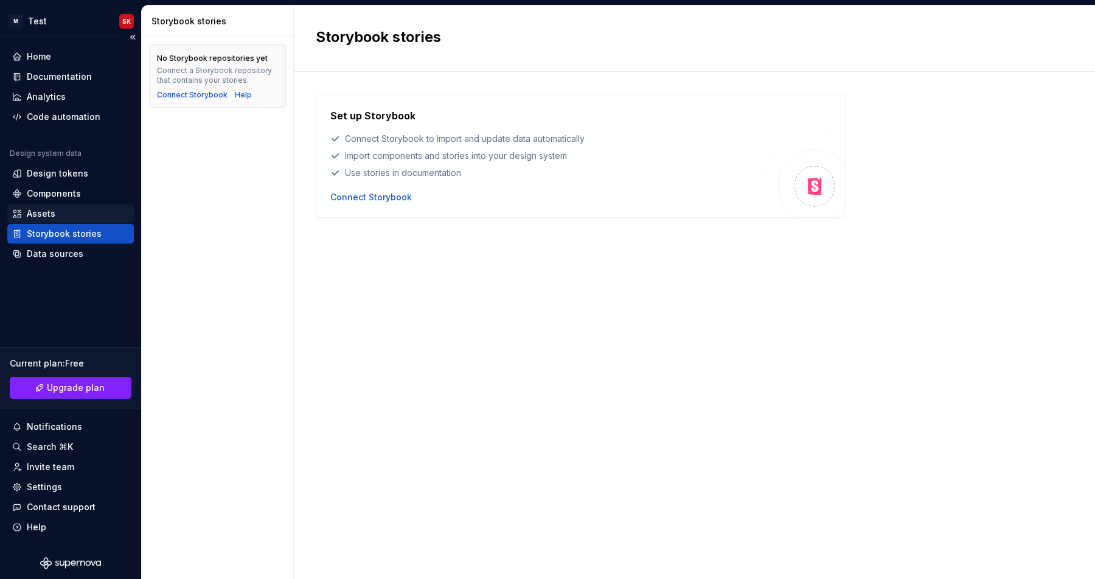
click at [81, 214] on div "Assets" at bounding box center [70, 213] width 117 height 12
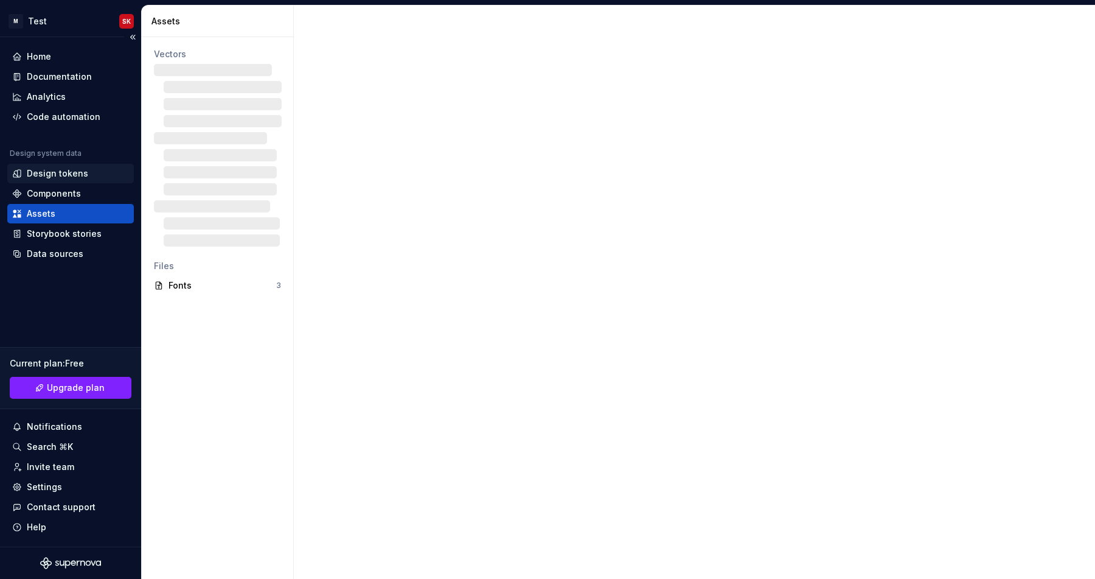
click at [69, 173] on div "Design tokens" at bounding box center [57, 173] width 61 height 12
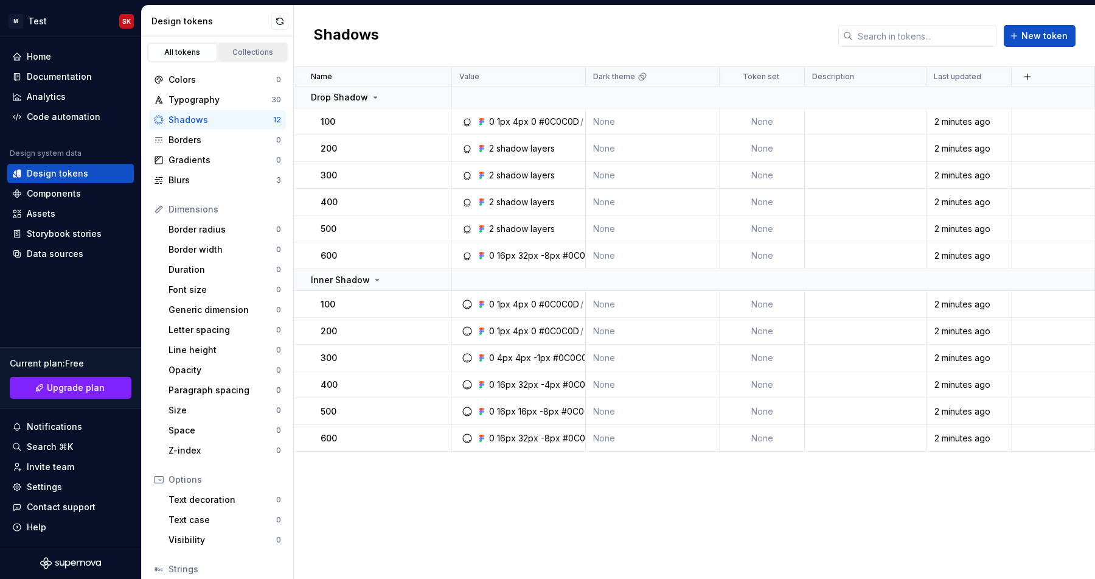
click at [250, 52] on div "Collections" at bounding box center [253, 52] width 61 height 10
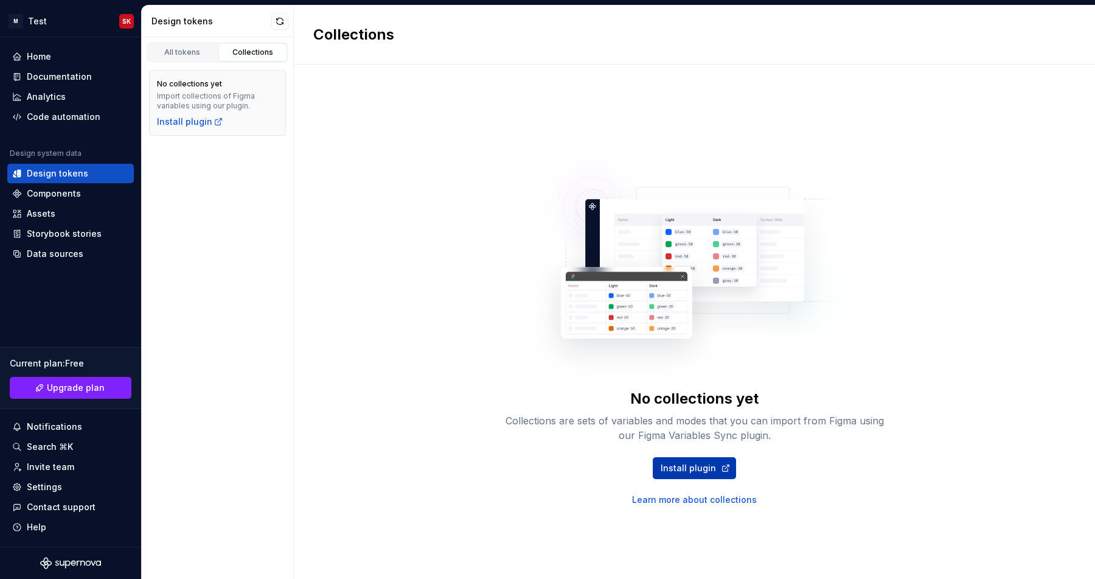
click at [700, 473] on span "Install plugin" at bounding box center [688, 468] width 55 height 12
